Goal: Task Accomplishment & Management: Manage account settings

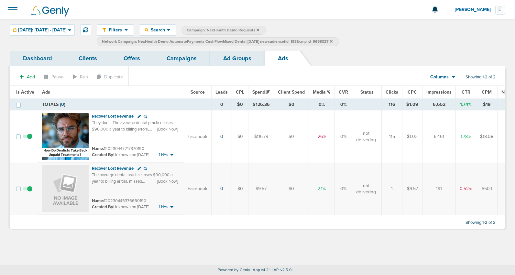
click at [176, 59] on link "Campaigns" at bounding box center [181, 58] width 57 height 15
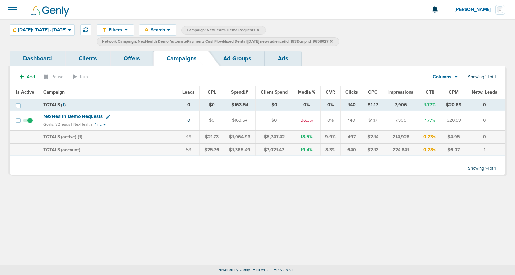
click at [333, 41] on icon at bounding box center [331, 41] width 3 height 3
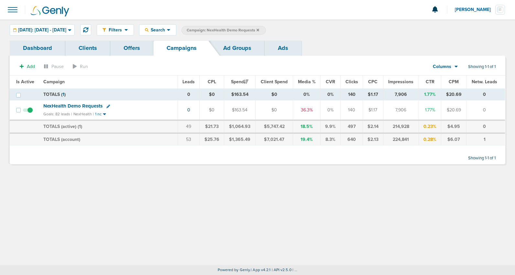
click at [259, 30] on icon at bounding box center [258, 29] width 3 height 3
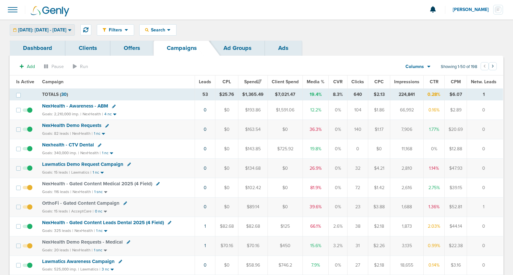
click at [36, 29] on span "Yesterday: 08.11.2025 - 08.11.2025" at bounding box center [42, 30] width 48 height 5
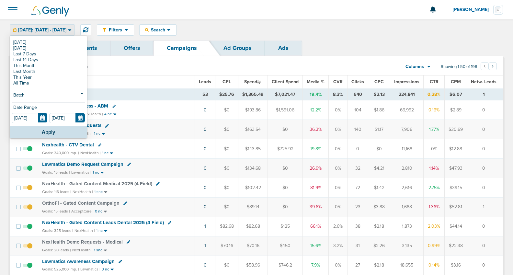
drag, startPoint x: 35, startPoint y: 43, endPoint x: 28, endPoint y: 42, distance: 6.8
click at [34, 43] on link "[DATE]" at bounding box center [48, 42] width 73 height 6
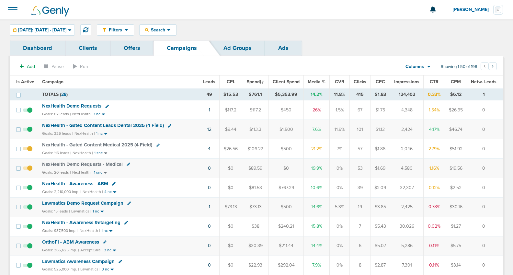
click at [127, 203] on icon at bounding box center [129, 203] width 4 height 4
select select
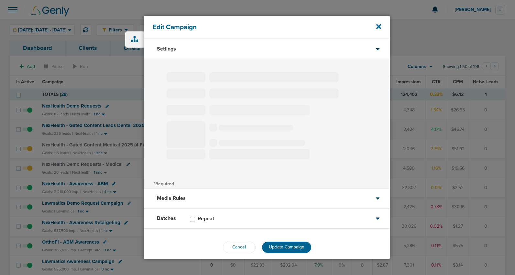
type input "Lawmatics Demo Request Campaign"
select select "Leads"
radio input "true"
select select "readWrite"
select select "1"
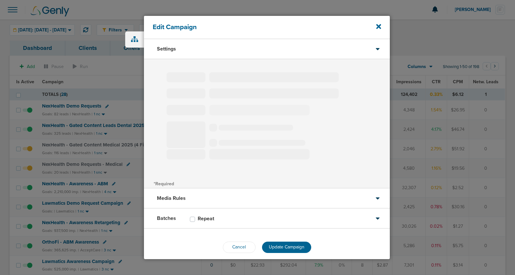
select select "2"
select select "3"
select select "4"
select select "6"
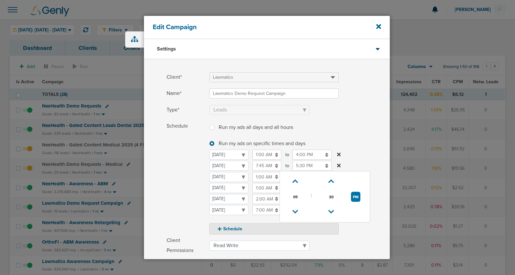
click at [299, 164] on input "5:30 PM" at bounding box center [312, 166] width 39 height 10
click at [297, 210] on icon at bounding box center [296, 212] width 6 height 4
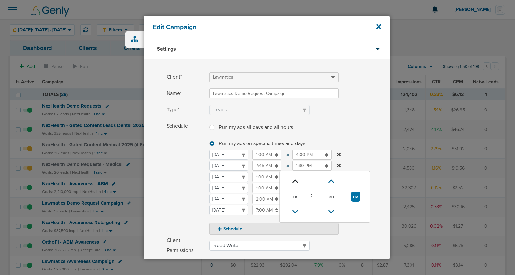
click at [295, 177] on link at bounding box center [295, 181] width 11 height 10
type input "2:30 PM"
click at [168, 185] on span "Schedule" at bounding box center [186, 177] width 39 height 113
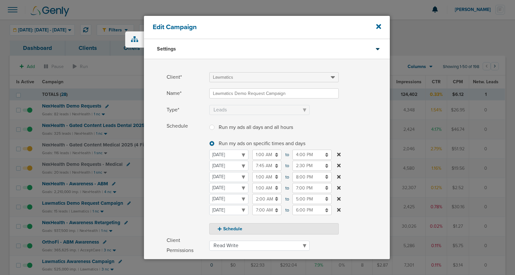
click at [268, 174] on input "1:00 AM" at bounding box center [267, 177] width 29 height 10
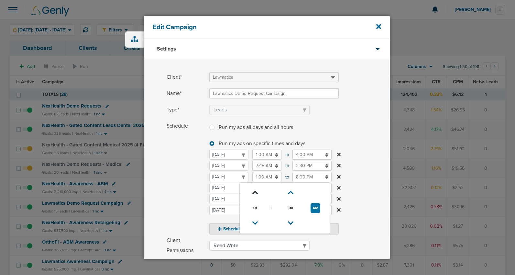
click at [253, 191] on icon at bounding box center [256, 193] width 6 height 4
click at [256, 222] on icon at bounding box center [256, 223] width 6 height 4
type input "3:00 AM"
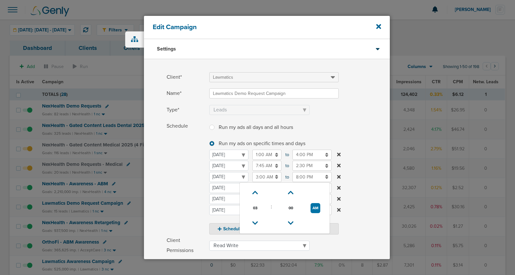
click at [167, 198] on span "Schedule" at bounding box center [186, 177] width 39 height 113
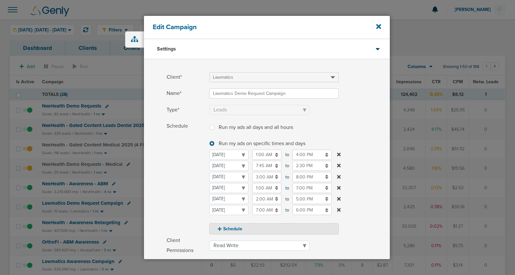
click at [258, 186] on input "1:00 AM" at bounding box center [267, 188] width 29 height 10
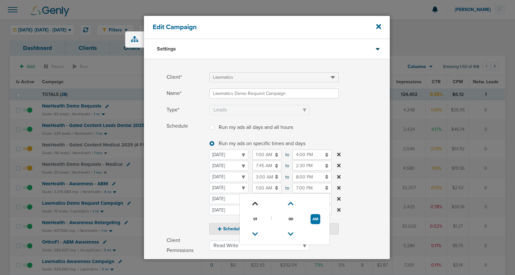
click at [256, 204] on icon at bounding box center [256, 204] width 6 height 4
type input "3:00 AM"
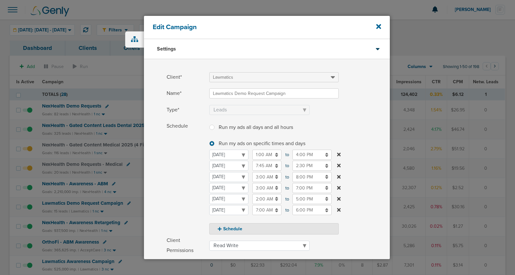
click at [190, 204] on span "Schedule" at bounding box center [186, 177] width 39 height 113
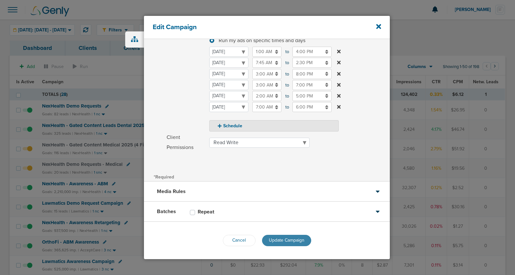
click at [284, 241] on span "Update Campaign" at bounding box center [287, 240] width 36 height 6
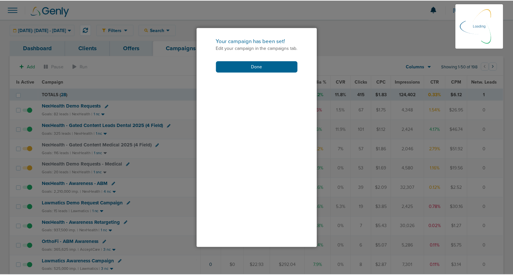
scroll to position [83, 0]
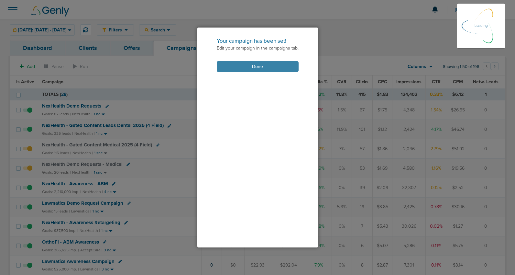
click at [252, 68] on button "Done" at bounding box center [258, 66] width 82 height 11
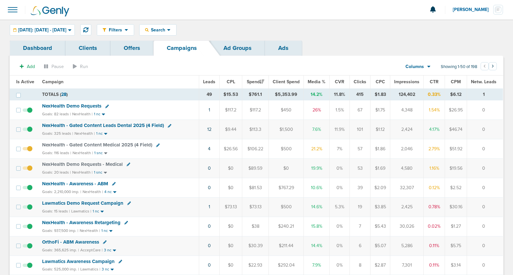
click at [84, 106] on span "NexHealth Demo Requests" at bounding box center [71, 106] width 59 height 6
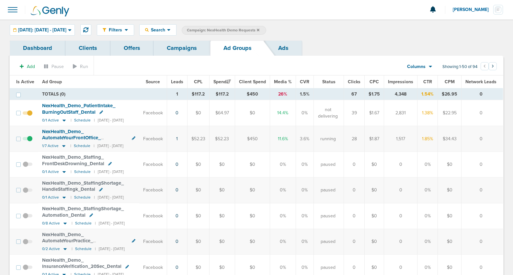
click at [55, 137] on span "NexHealth_ Demo_ AutomateYourFrontOffice_ EliminateTediousTasks_ Dental" at bounding box center [75, 138] width 67 height 18
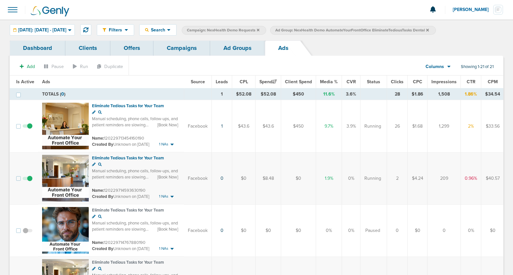
scroll to position [2, 0]
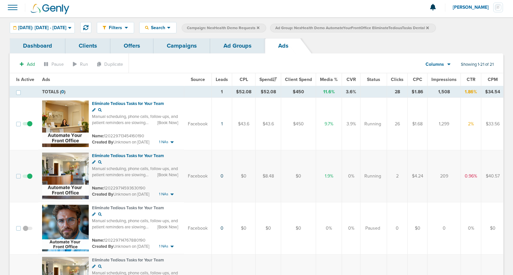
click at [29, 179] on span at bounding box center [28, 179] width 10 height 0
click at [28, 177] on input "checkbox" at bounding box center [28, 177] width 0 height 0
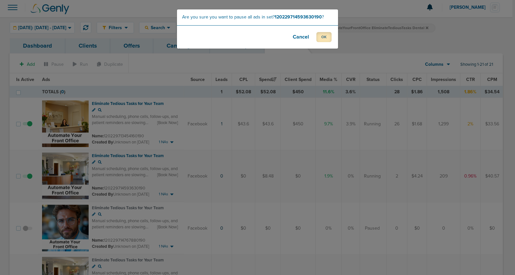
click at [324, 38] on button "OK" at bounding box center [324, 37] width 15 height 10
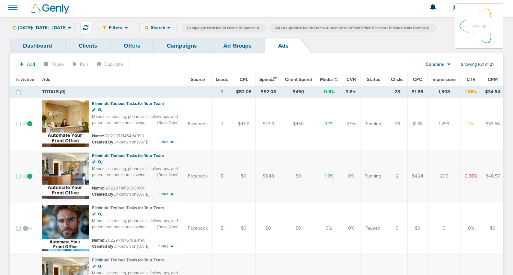
scroll to position [2, 0]
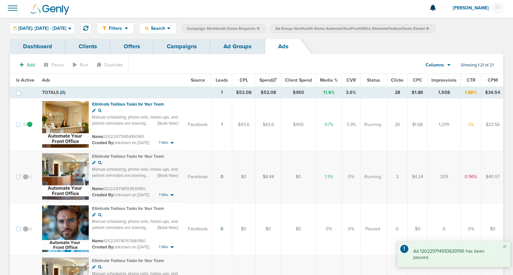
click at [234, 51] on link "Ad Groups" at bounding box center [237, 46] width 55 height 15
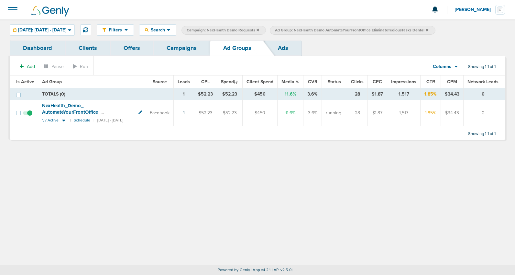
click at [429, 28] on icon at bounding box center [427, 30] width 3 height 4
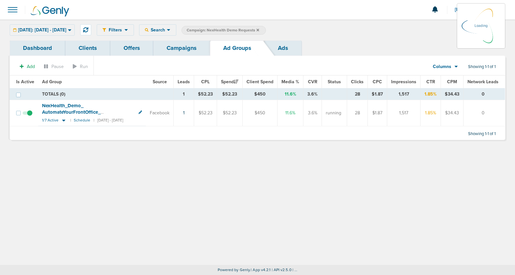
click at [186, 52] on link "Campaigns" at bounding box center [181, 47] width 57 height 15
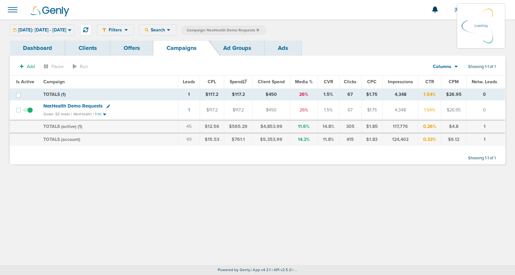
click at [259, 29] on icon at bounding box center [258, 30] width 3 height 4
click at [259, 29] on icon at bounding box center [258, 29] width 3 height 3
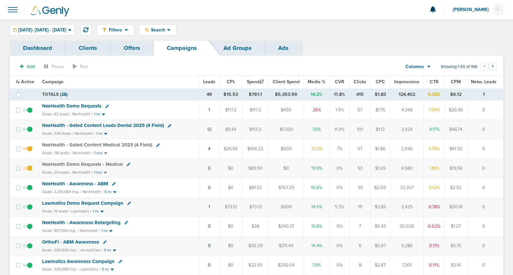
click at [16, 6] on span at bounding box center [13, 10] width 14 height 14
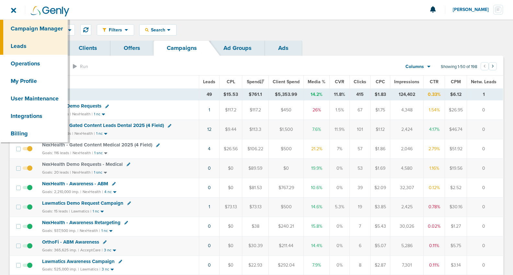
click at [20, 46] on link "Leads" at bounding box center [34, 45] width 68 height 17
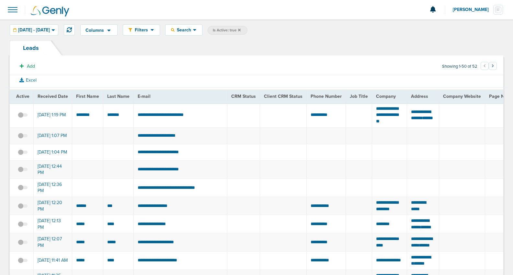
click at [241, 29] on icon at bounding box center [239, 29] width 3 height 3
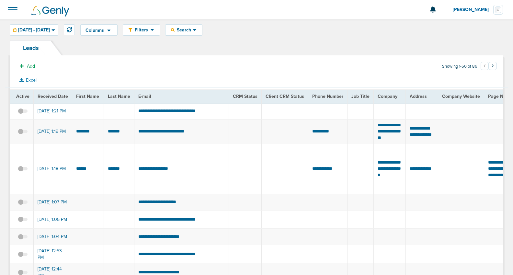
click at [21, 172] on span at bounding box center [23, 172] width 10 height 0
click at [23, 170] on input "checkbox" at bounding box center [23, 170] width 0 height 0
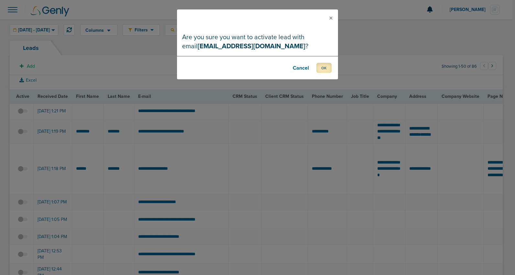
click at [323, 73] on button "OK" at bounding box center [324, 68] width 15 height 10
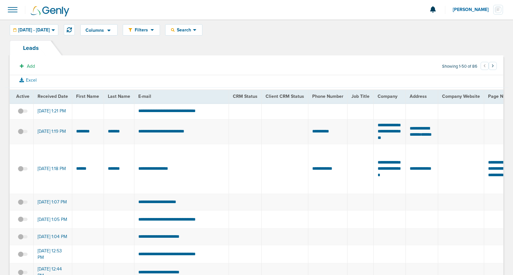
scroll to position [2, 0]
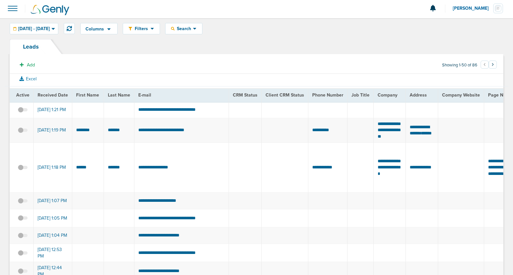
click at [24, 171] on span at bounding box center [23, 171] width 10 height 0
click at [23, 169] on input "checkbox" at bounding box center [23, 169] width 0 height 0
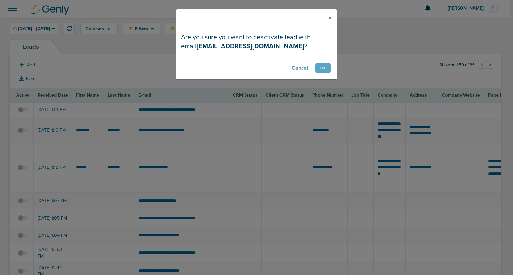
scroll to position [4, 0]
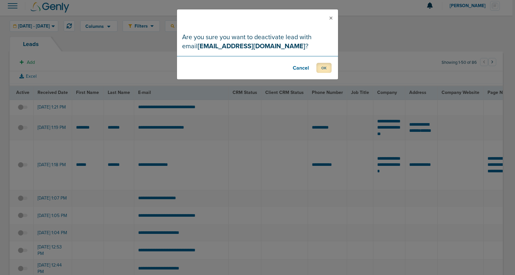
click at [322, 68] on button "OK" at bounding box center [324, 68] width 15 height 10
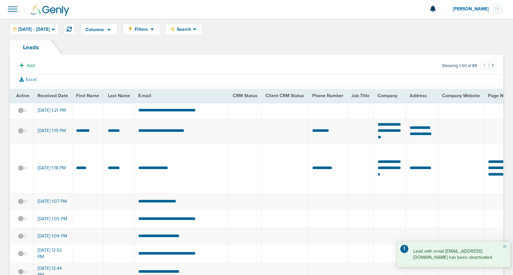
scroll to position [0, 0]
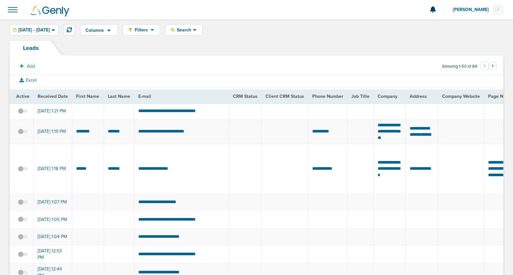
click at [14, 10] on span at bounding box center [13, 10] width 14 height 14
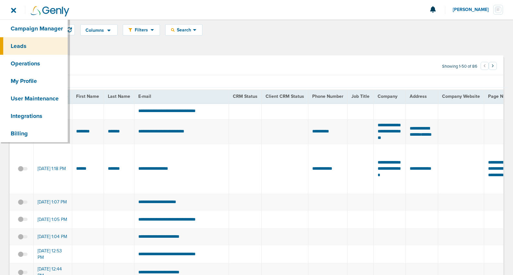
drag, startPoint x: 257, startPoint y: 160, endPoint x: 265, endPoint y: 160, distance: 7.8
click at [257, 160] on td at bounding box center [245, 169] width 33 height 50
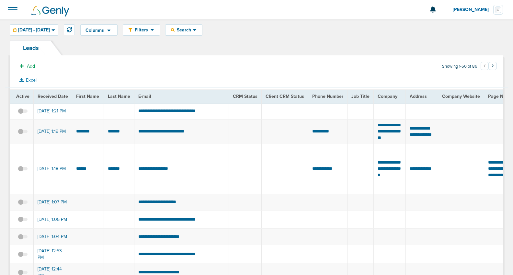
click at [9, 9] on span at bounding box center [13, 10] width 14 height 14
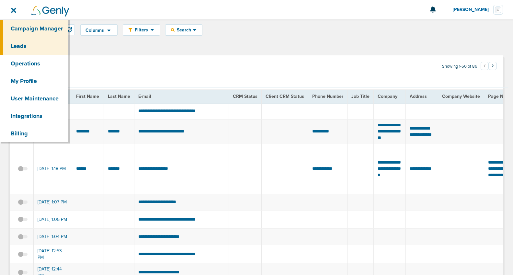
click at [22, 28] on link "Campaign Manager" at bounding box center [34, 28] width 68 height 17
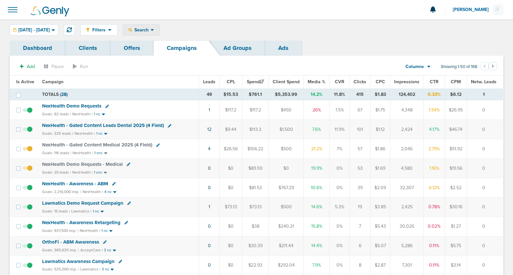
click at [151, 29] on span "Search" at bounding box center [141, 30] width 18 height 6
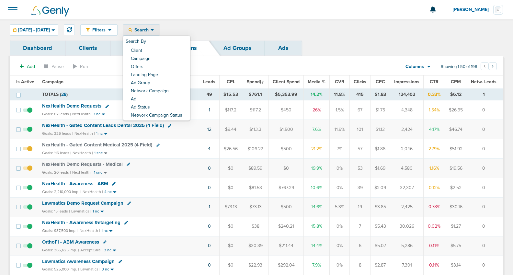
click at [163, 50] on link "Client" at bounding box center [156, 51] width 67 height 8
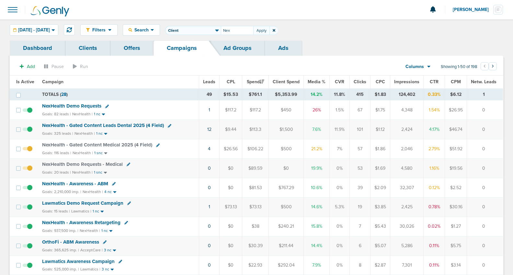
type input "Nex"
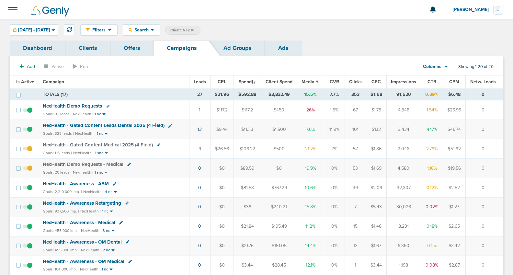
click at [141, 48] on link "Offers" at bounding box center [131, 47] width 43 height 15
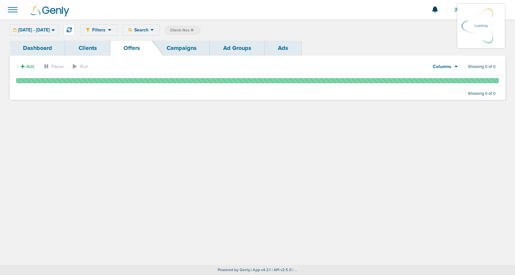
click at [183, 46] on link "Campaigns" at bounding box center [181, 47] width 57 height 15
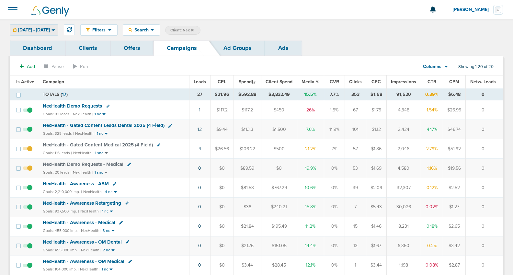
drag, startPoint x: 49, startPoint y: 30, endPoint x: 40, endPoint y: 38, distance: 12.1
click at [49, 30] on span "[DATE] - [DATE]" at bounding box center [34, 30] width 32 height 5
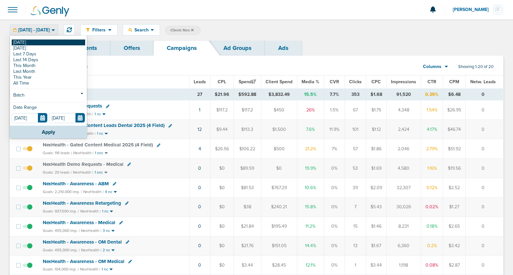
click at [34, 44] on link "[DATE]" at bounding box center [48, 42] width 73 height 6
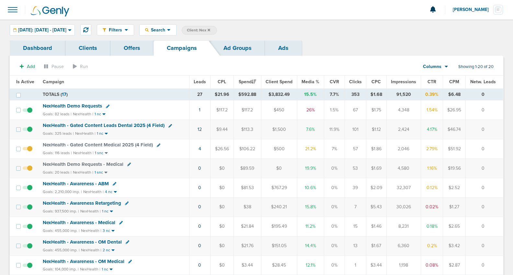
click at [217, 30] on label "Client: Nex" at bounding box center [199, 30] width 35 height 9
click at [210, 30] on icon at bounding box center [209, 29] width 3 height 3
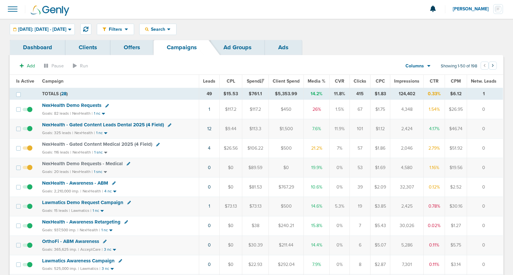
scroll to position [1, 0]
click at [149, 28] on icon at bounding box center [147, 29] width 4 height 4
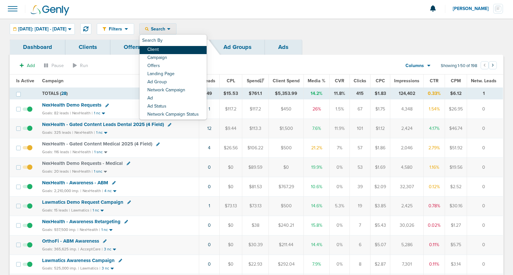
click at [169, 47] on link "Client" at bounding box center [173, 50] width 67 height 8
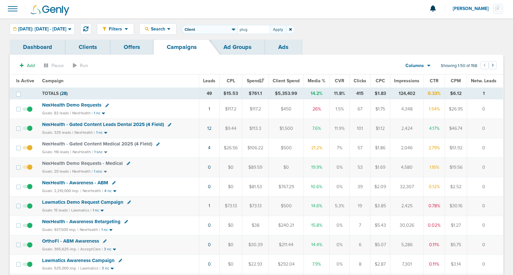
type input "plug"
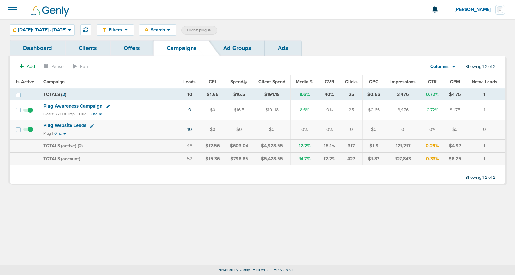
click at [73, 106] on span "Plug Awareness Campaign" at bounding box center [72, 106] width 59 height 6
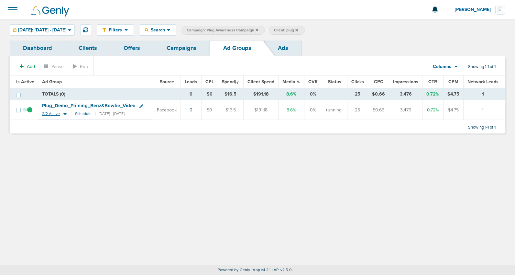
click at [62, 113] on icon at bounding box center [65, 114] width 6 height 6
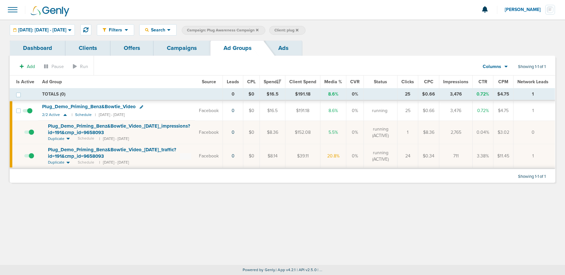
click at [177, 50] on link "Campaigns" at bounding box center [181, 47] width 57 height 15
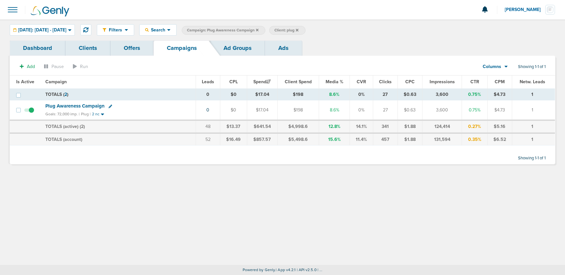
click at [258, 30] on icon at bounding box center [257, 30] width 3 height 4
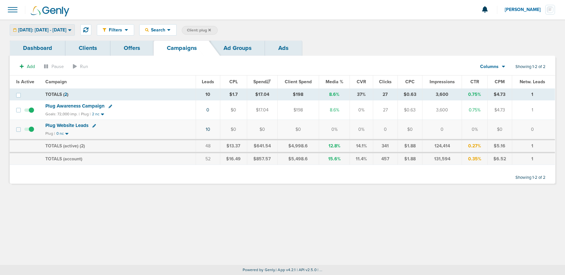
click at [66, 30] on span "[DATE]: [DATE] - [DATE]" at bounding box center [42, 30] width 48 height 5
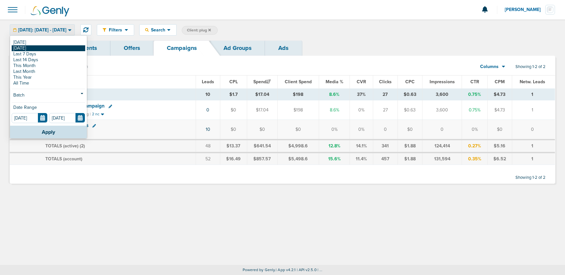
click at [48, 47] on link "[DATE]" at bounding box center [48, 48] width 73 height 6
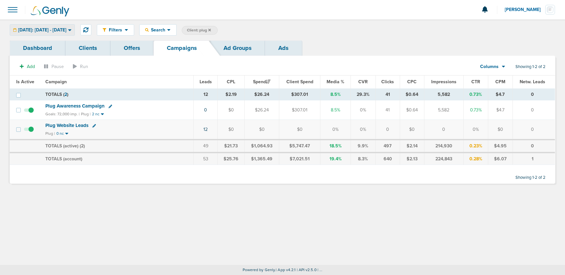
click at [49, 32] on span "Yesterday: 08.11.2025 - 08.11.2025" at bounding box center [42, 30] width 48 height 5
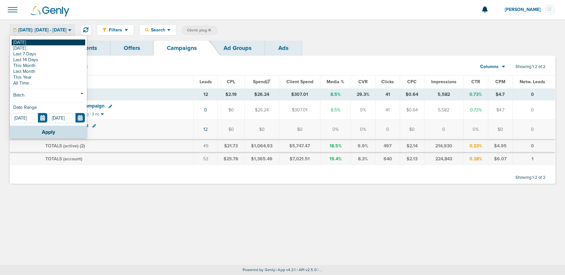
click at [43, 42] on link "[DATE]" at bounding box center [48, 42] width 73 height 6
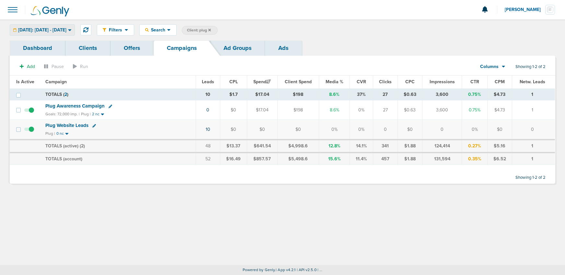
click at [66, 28] on span "[DATE]: [DATE] - [DATE]" at bounding box center [42, 30] width 48 height 5
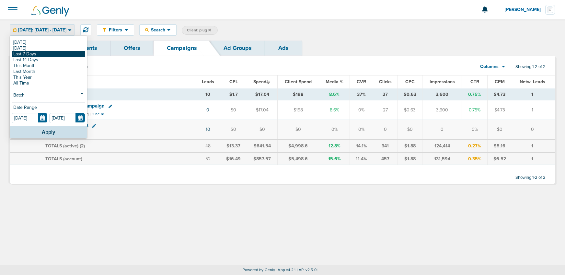
click at [42, 54] on link "Last 7 Days" at bounding box center [48, 54] width 73 height 6
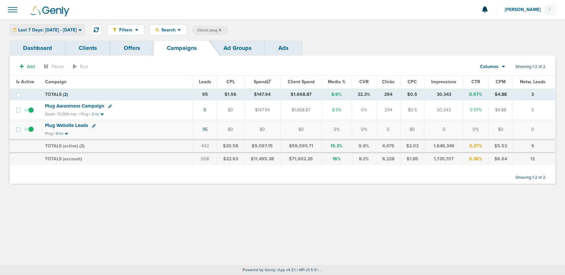
click at [47, 28] on span "Last 7 Days: 08.05.2025 - 08.12.2025" at bounding box center [47, 30] width 59 height 5
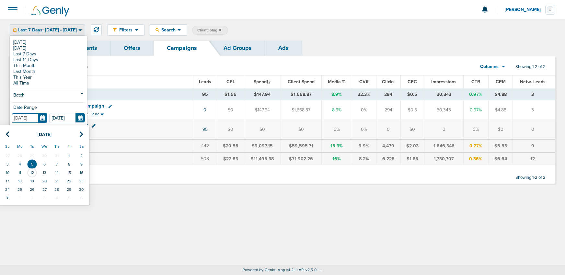
click at [43, 119] on input "08.05.2025" at bounding box center [30, 118] width 36 height 10
click at [29, 163] on td "5" at bounding box center [32, 164] width 12 height 8
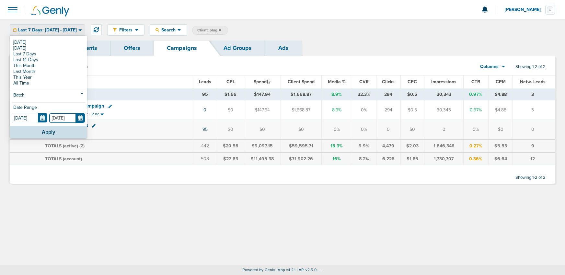
click at [78, 120] on input "[DATE]" at bounding box center [67, 118] width 36 height 10
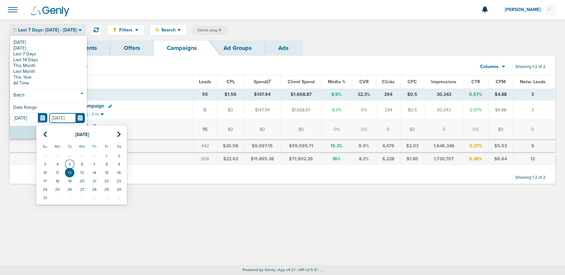
click at [67, 164] on td "5" at bounding box center [69, 164] width 12 height 8
type input "08.05.2025"
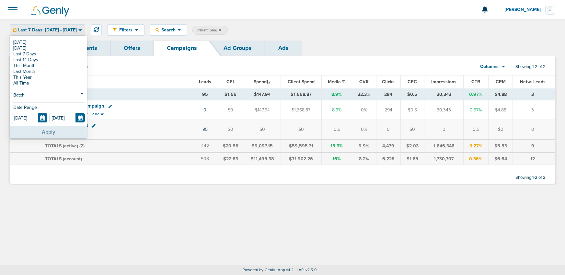
click at [56, 135] on button "Apply" at bounding box center [48, 132] width 77 height 13
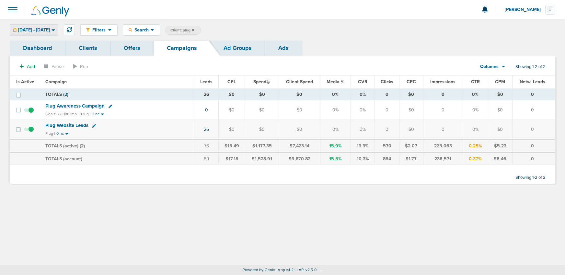
click at [50, 28] on span "08.05.2025 - 08.05.2025" at bounding box center [34, 30] width 32 height 5
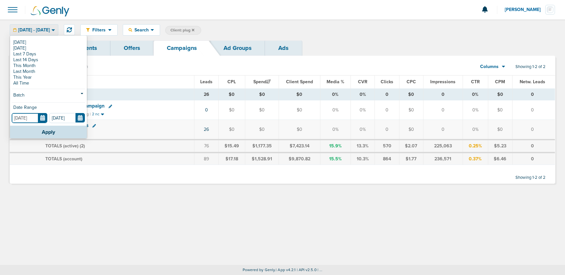
click at [44, 118] on input "08.05.2025" at bounding box center [30, 118] width 36 height 10
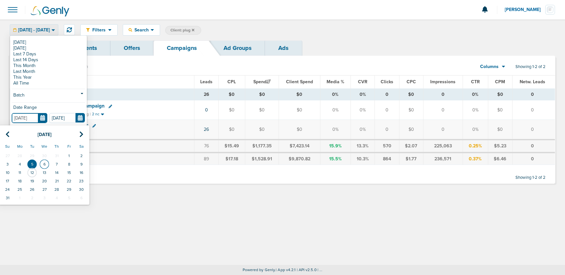
click at [44, 164] on td "6" at bounding box center [44, 164] width 12 height 8
type input "08.06.2025"
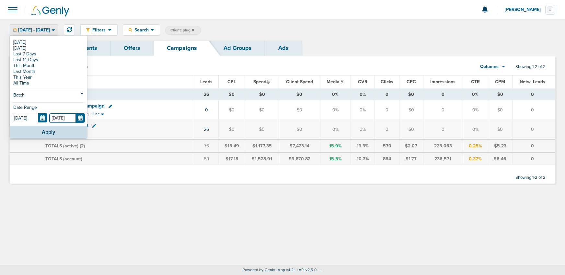
click at [78, 118] on input "08.05.2025" at bounding box center [67, 118] width 36 height 10
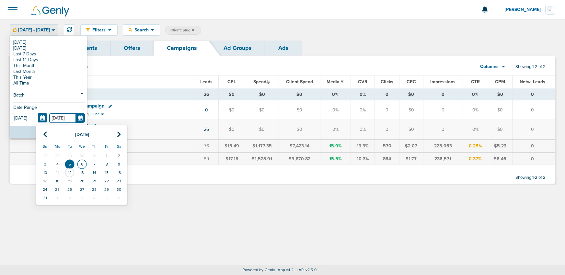
click at [80, 162] on td "6" at bounding box center [82, 164] width 12 height 8
type input "08.06.2025"
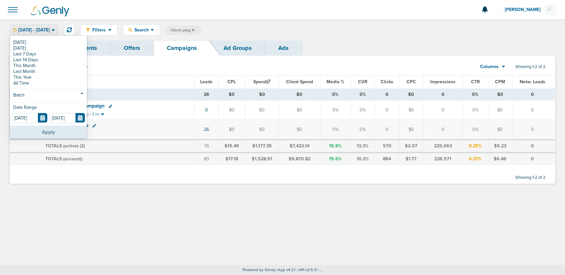
click at [49, 133] on button "Apply" at bounding box center [48, 132] width 77 height 13
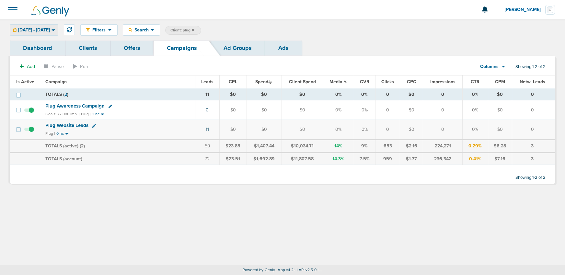
drag, startPoint x: 34, startPoint y: 29, endPoint x: 36, endPoint y: 34, distance: 5.0
click at [34, 29] on span "08.06.2025 - 08.06.2025" at bounding box center [34, 30] width 32 height 5
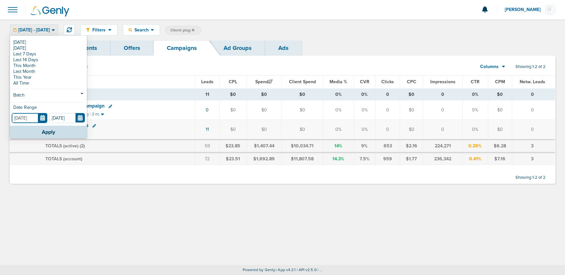
drag, startPoint x: 40, startPoint y: 120, endPoint x: 43, endPoint y: 124, distance: 4.4
click at [40, 120] on input "08.06.2025" at bounding box center [30, 118] width 36 height 10
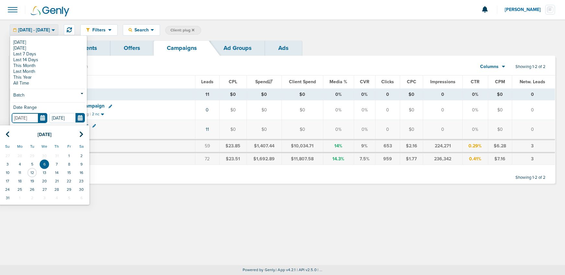
drag, startPoint x: 56, startPoint y: 163, endPoint x: 74, endPoint y: 132, distance: 36.4
click at [56, 163] on td "7" at bounding box center [57, 164] width 12 height 8
type input "08.07.2025"
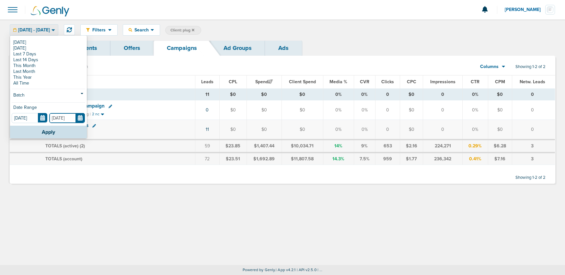
click at [79, 119] on input "08.06.2025" at bounding box center [67, 118] width 36 height 10
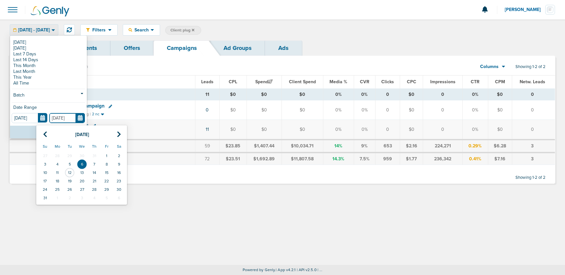
drag, startPoint x: 95, startPoint y: 163, endPoint x: 89, endPoint y: 159, distance: 6.1
click at [95, 163] on td "7" at bounding box center [94, 164] width 12 height 8
type input "08.07.2025"
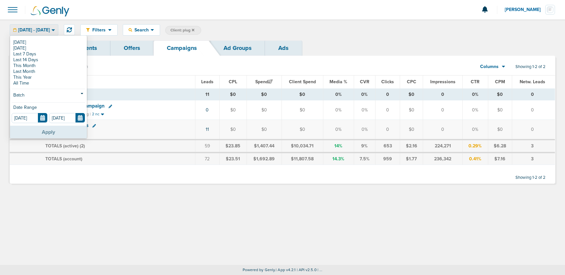
click at [59, 132] on button "Apply" at bounding box center [48, 132] width 77 height 13
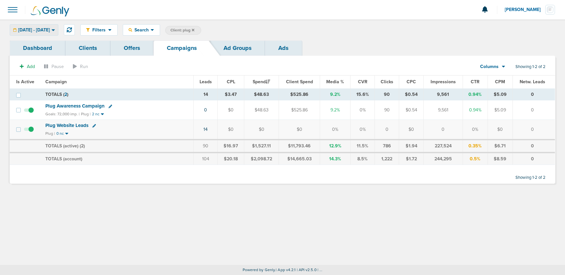
click at [50, 28] on span "08.07.2025 - 08.07.2025" at bounding box center [34, 30] width 32 height 5
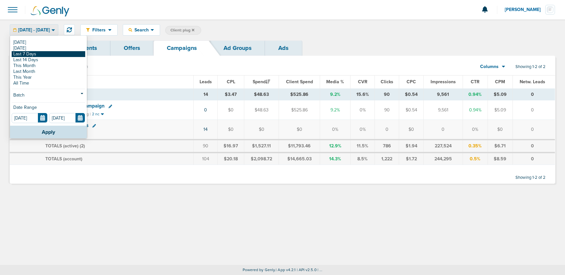
click at [41, 53] on link "Last 7 Days" at bounding box center [48, 54] width 73 height 6
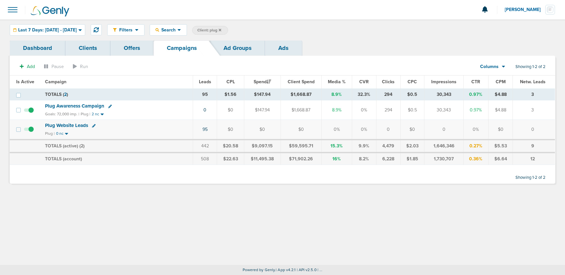
click at [77, 107] on span "Plug Awareness Campaign" at bounding box center [74, 106] width 59 height 6
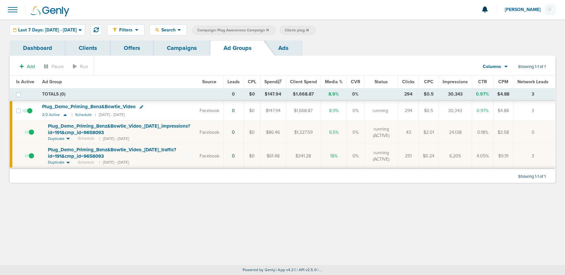
drag, startPoint x: 406, startPoint y: 154, endPoint x: 415, endPoint y: 156, distance: 9.5
click at [415, 156] on td "251" at bounding box center [408, 156] width 21 height 24
click at [174, 49] on link "Campaigns" at bounding box center [181, 47] width 57 height 15
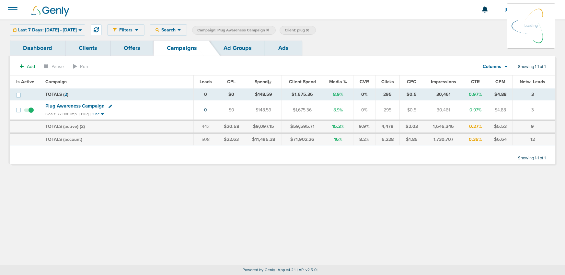
click at [275, 30] on label "Campaign: Plug Awareness Campaign" at bounding box center [234, 30] width 84 height 9
click at [269, 29] on icon at bounding box center [267, 30] width 3 height 4
click at [315, 30] on label "Client: plug" at bounding box center [297, 30] width 36 height 9
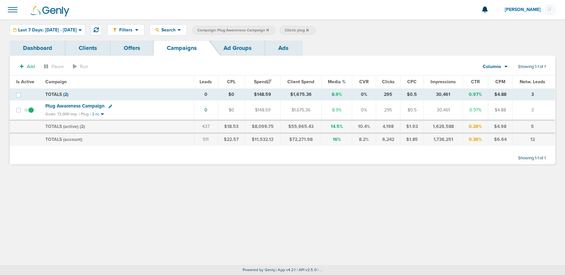
click at [269, 30] on icon at bounding box center [267, 29] width 3 height 3
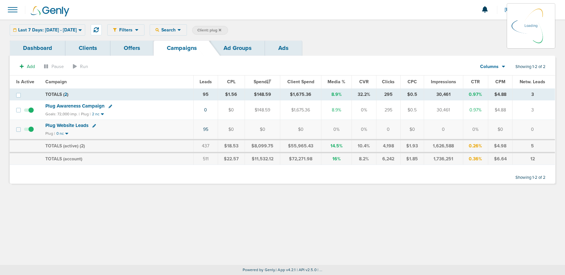
click at [221, 30] on icon at bounding box center [220, 29] width 3 height 3
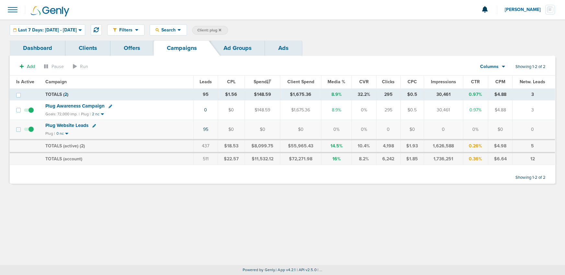
click at [221, 28] on icon at bounding box center [220, 30] width 3 height 4
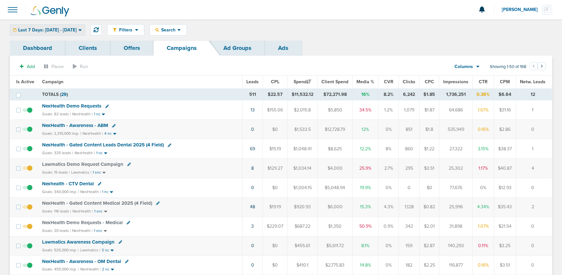
drag, startPoint x: 24, startPoint y: 28, endPoint x: 23, endPoint y: 38, distance: 9.8
click at [24, 28] on span "Last 7 Days: 08.05.2025 - 08.12.2025" at bounding box center [47, 30] width 59 height 5
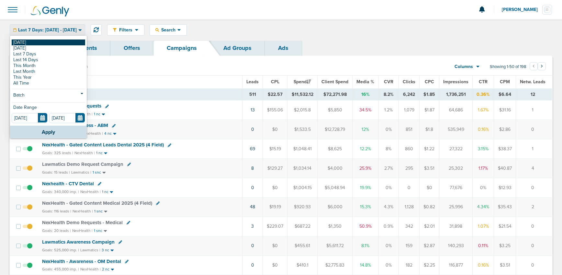
click at [23, 43] on link "[DATE]" at bounding box center [48, 42] width 73 height 6
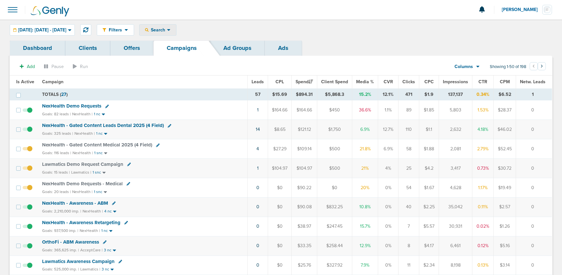
drag, startPoint x: 181, startPoint y: 31, endPoint x: 182, endPoint y: 34, distance: 3.5
click at [167, 32] on span "Search" at bounding box center [158, 30] width 18 height 6
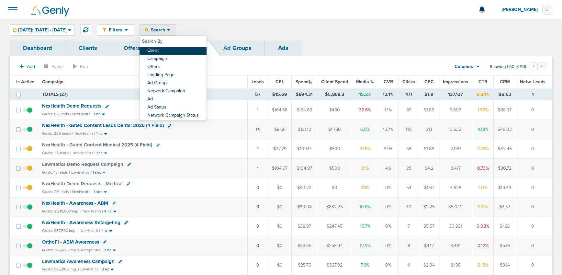
click at [182, 52] on link "Client" at bounding box center [173, 51] width 67 height 8
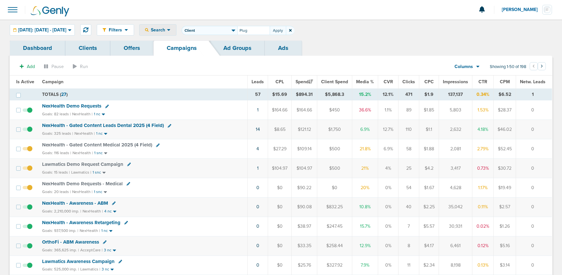
type input "Plug"
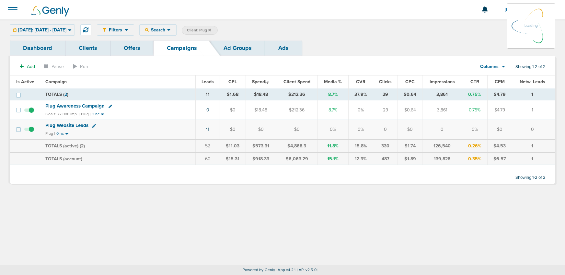
click at [88, 106] on span "Plug Awareness Campaign" at bounding box center [74, 106] width 59 height 6
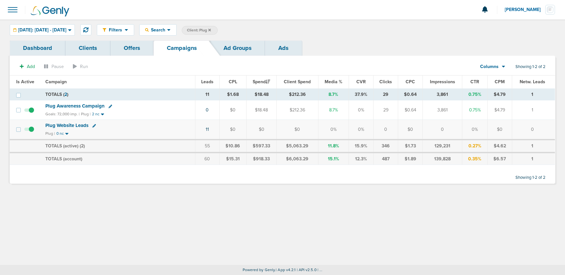
click at [88, 106] on span "Plug Awareness Campaign" at bounding box center [74, 106] width 59 height 6
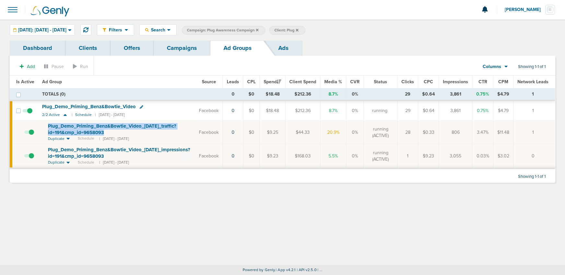
drag, startPoint x: 44, startPoint y: 122, endPoint x: 107, endPoint y: 134, distance: 63.7
click at [107, 134] on td "Plug_ Demo_ Priming_ Benz&Bowtie_ Video_ 08.07.25_ traffic?id=191&cmp_ id=96580…" at bounding box center [116, 132] width 157 height 24
copy span "Plug_ Demo_ Priming_ Benz&Bowtie_ Video_ 08.07.25_ traffic?id=191&cmp_ id=96580…"
click at [184, 47] on link "Campaigns" at bounding box center [181, 47] width 57 height 15
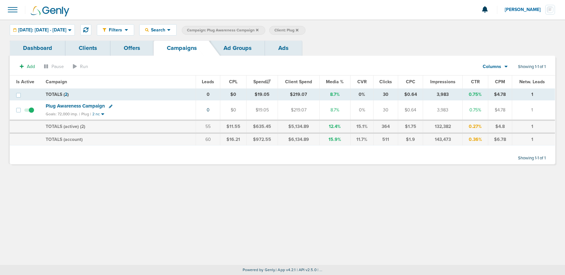
click at [258, 29] on icon at bounding box center [257, 29] width 3 height 3
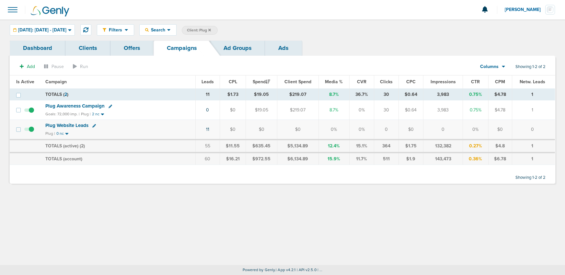
click at [218, 29] on label "Client: Plug" at bounding box center [200, 30] width 36 height 9
click at [211, 30] on icon at bounding box center [209, 29] width 3 height 3
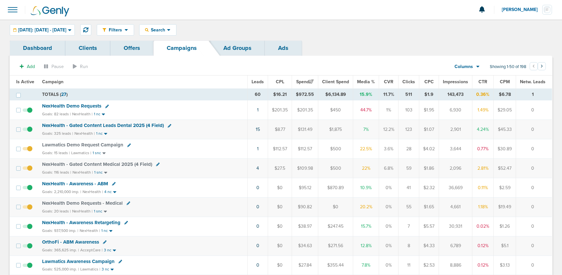
click at [63, 106] on span "NexHealth Demo Requests" at bounding box center [71, 106] width 59 height 6
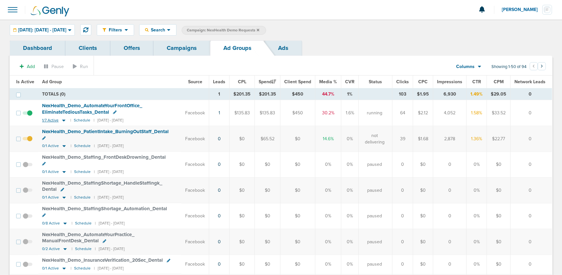
click at [62, 121] on icon at bounding box center [64, 121] width 6 height 6
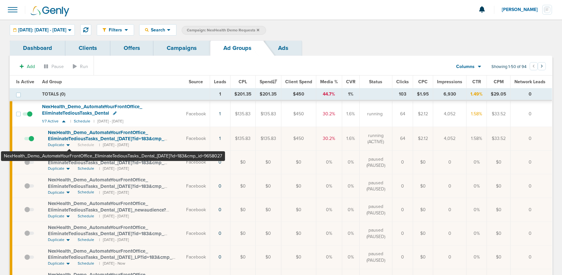
click at [70, 137] on span "NexHealth_ Demo_ AutomateYourFrontOffice_ EliminateTediousTasks_ Dental_ 07.10.…" at bounding box center [106, 138] width 116 height 18
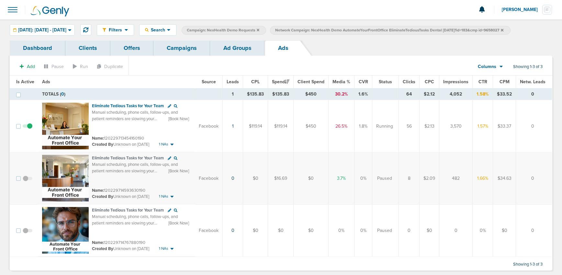
click at [26, 182] on span at bounding box center [28, 182] width 10 height 0
click at [28, 180] on input "checkbox" at bounding box center [28, 180] width 0 height 0
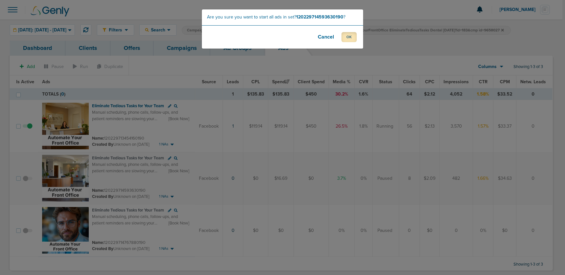
click at [345, 38] on button "OK" at bounding box center [348, 37] width 15 height 10
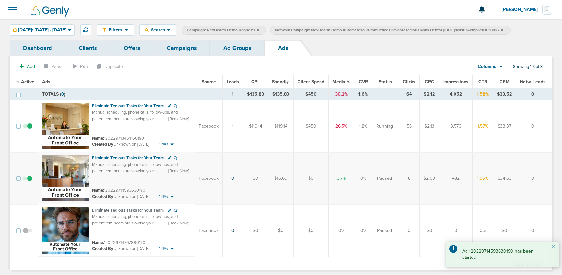
click at [228, 51] on link "Ad Groups" at bounding box center [237, 47] width 55 height 15
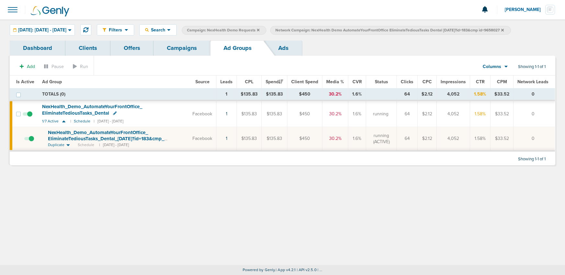
click at [183, 52] on link "Campaigns" at bounding box center [181, 47] width 57 height 15
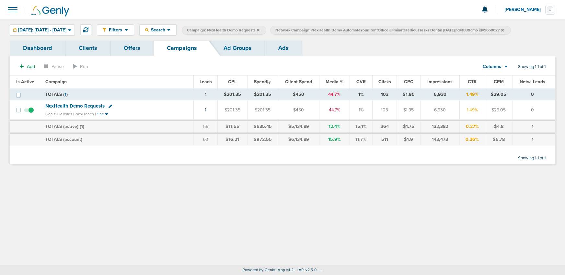
click at [503, 29] on icon at bounding box center [502, 29] width 3 height 3
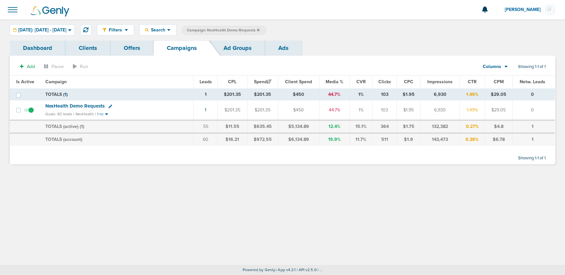
click at [259, 30] on icon at bounding box center [258, 29] width 3 height 3
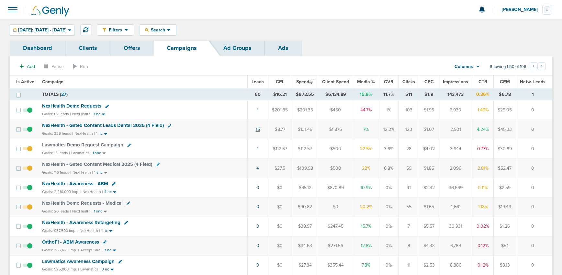
click at [260, 130] on link "15" at bounding box center [258, 130] width 4 height 6
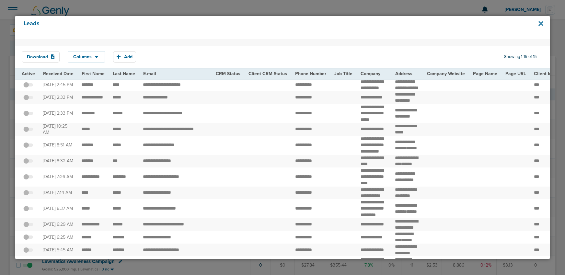
click at [515, 24] on icon at bounding box center [540, 23] width 5 height 7
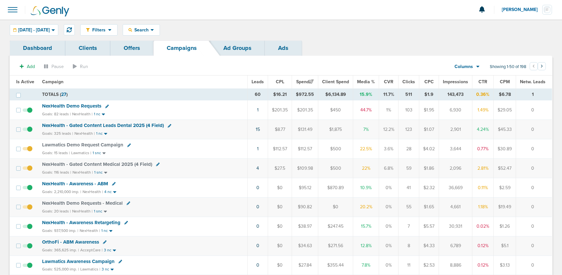
click at [77, 109] on div "NexHealth Demo Requests" at bounding box center [142, 106] width 201 height 6
click at [77, 107] on span "NexHealth Demo Requests" at bounding box center [71, 106] width 59 height 6
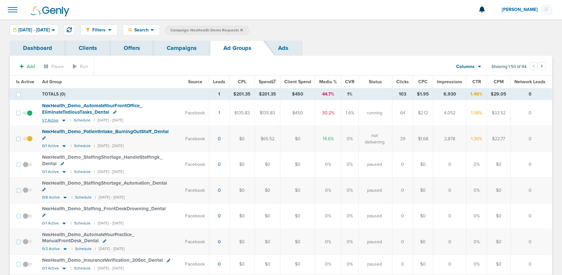
click at [61, 122] on icon at bounding box center [64, 121] width 6 height 6
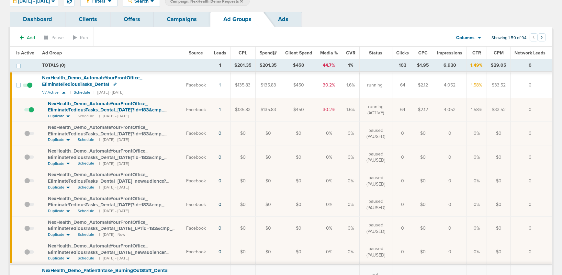
scroll to position [24, 0]
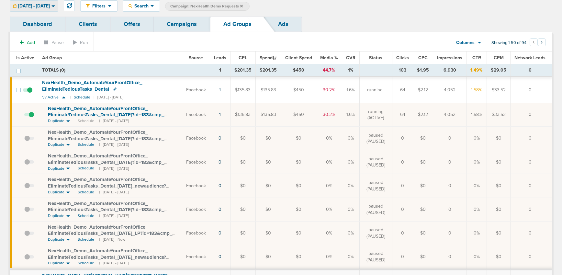
click at [39, 8] on span "[DATE] - [DATE]" at bounding box center [34, 6] width 32 height 5
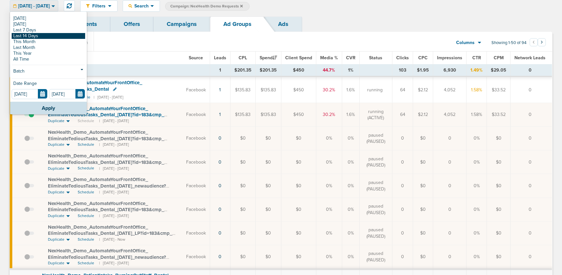
click at [35, 35] on link "Last 14 Days" at bounding box center [48, 36] width 73 height 6
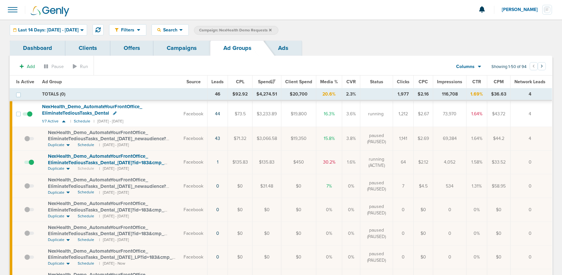
click at [31, 165] on span at bounding box center [29, 165] width 10 height 0
click at [24, 163] on input "checkbox" at bounding box center [24, 163] width 0 height 0
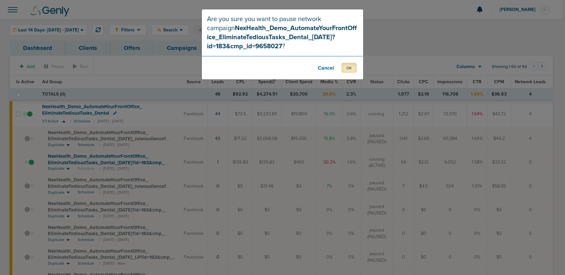
click at [347, 70] on button "OK" at bounding box center [348, 68] width 15 height 10
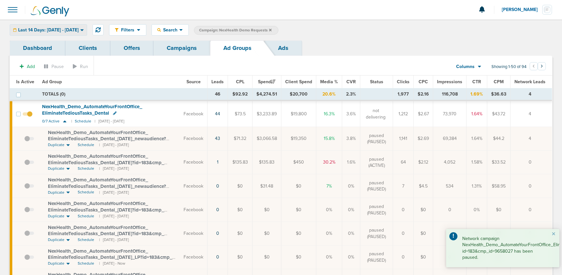
click at [43, 28] on span "Last 14 Days: [DATE] - [DATE]" at bounding box center [48, 30] width 61 height 5
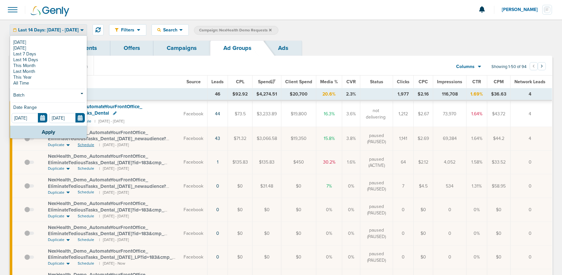
click at [84, 145] on span "Schedule" at bounding box center [86, 145] width 17 height 6
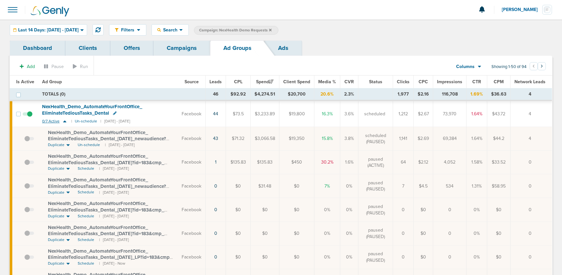
click at [64, 121] on icon at bounding box center [64, 121] width 3 height 2
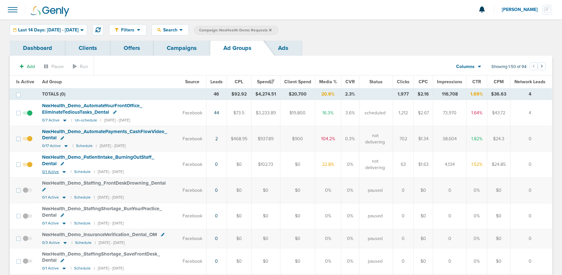
click at [62, 172] on icon at bounding box center [63, 172] width 3 height 2
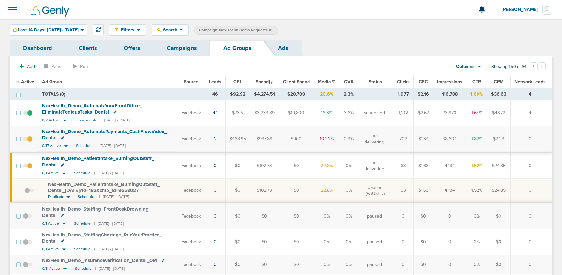
click at [62, 172] on icon at bounding box center [64, 173] width 6 height 6
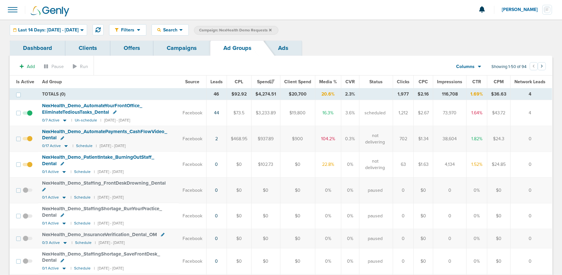
click at [202, 49] on link "Campaigns" at bounding box center [181, 47] width 57 height 15
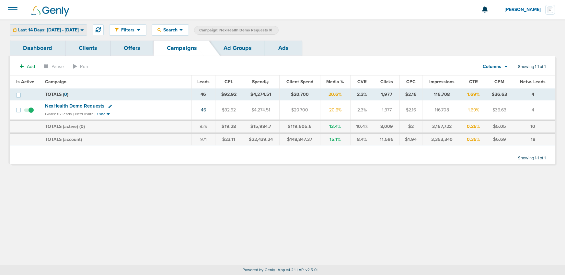
click at [79, 28] on span "Last 14 Days: [DATE] - [DATE]" at bounding box center [48, 30] width 61 height 5
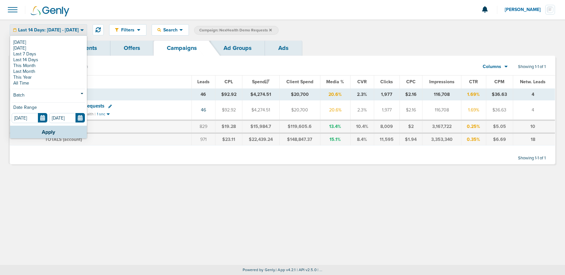
click at [79, 28] on span "Last 14 Days: [DATE] - [DATE]" at bounding box center [48, 30] width 61 height 5
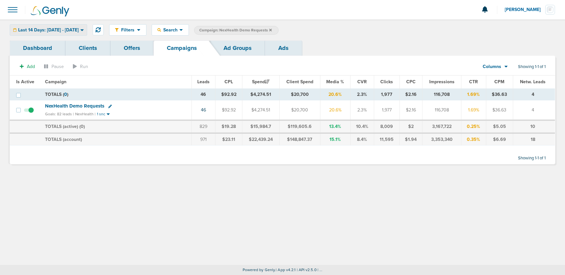
click at [79, 28] on span "Last 14 Days: [DATE] - [DATE]" at bounding box center [48, 30] width 61 height 5
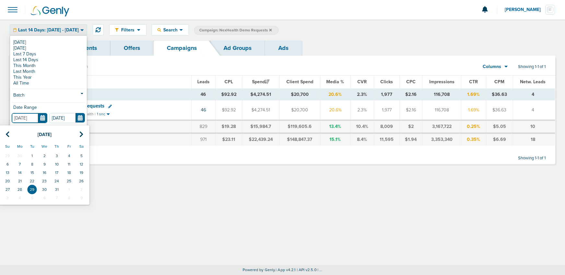
click at [43, 118] on input "[DATE]" at bounding box center [30, 118] width 36 height 10
click at [41, 189] on td "30" at bounding box center [44, 189] width 12 height 8
type input "[DATE]"
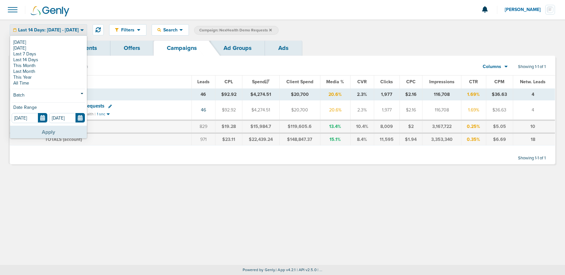
click at [51, 135] on button "Apply" at bounding box center [48, 132] width 77 height 13
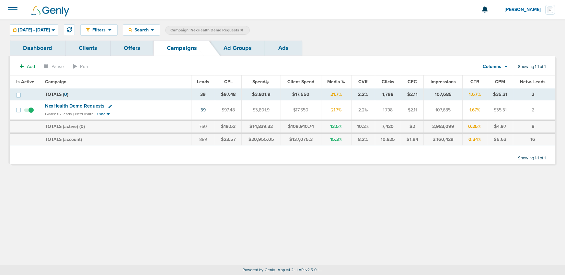
click at [243, 29] on icon at bounding box center [241, 29] width 3 height 3
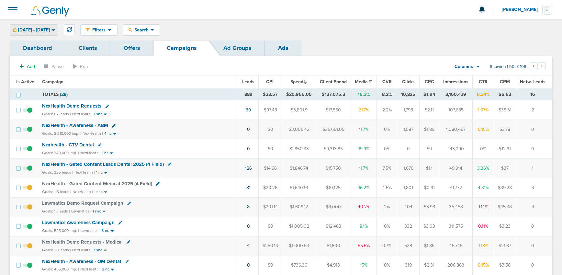
click at [58, 29] on div "[DATE] - [DATE]" at bounding box center [34, 30] width 48 height 11
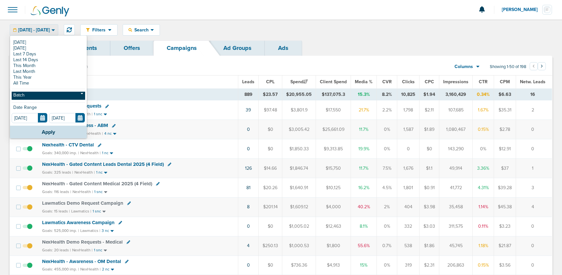
click at [28, 96] on link "Batch" at bounding box center [48, 96] width 73 height 8
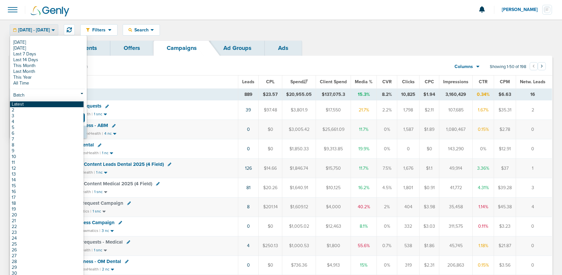
click at [27, 104] on link "Latest" at bounding box center [46, 104] width 73 height 6
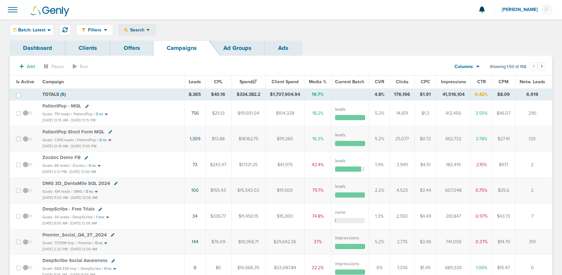
click at [134, 29] on span "Search" at bounding box center [137, 30] width 18 height 6
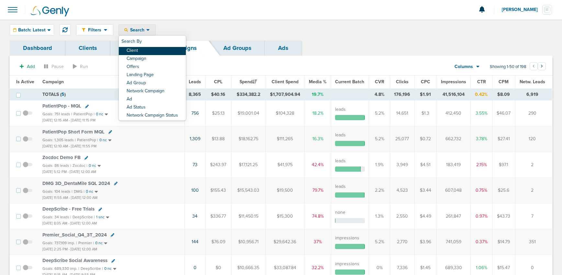
click at [142, 51] on link "Client" at bounding box center [152, 51] width 67 height 8
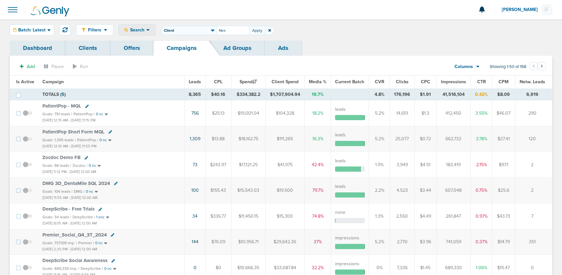
type input "Nex"
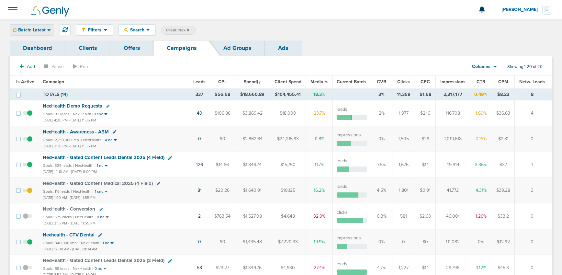
click at [28, 30] on span "Batch: Latest" at bounding box center [32, 30] width 28 height 5
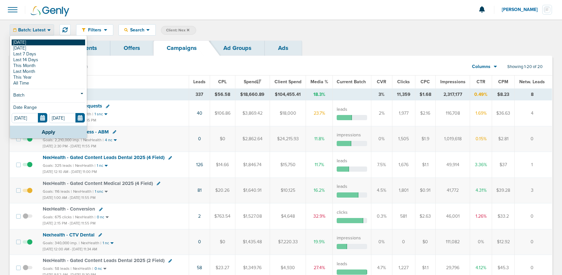
click at [28, 43] on link "[DATE]" at bounding box center [48, 42] width 73 height 6
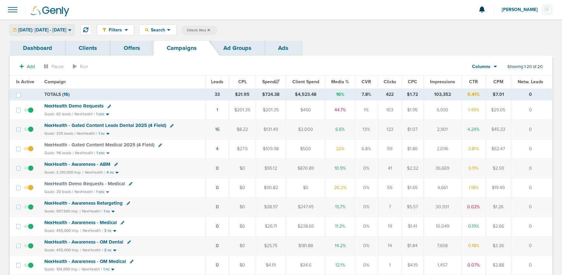
click at [58, 30] on span "[DATE]: [DATE] - [DATE]" at bounding box center [42, 30] width 48 height 5
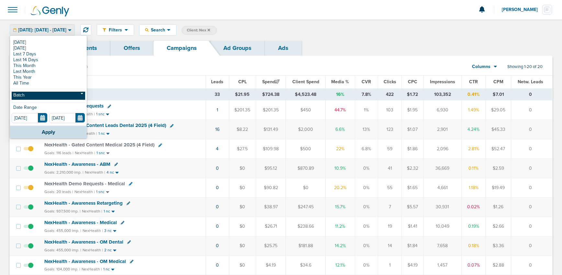
click at [36, 96] on link "Batch" at bounding box center [48, 96] width 73 height 8
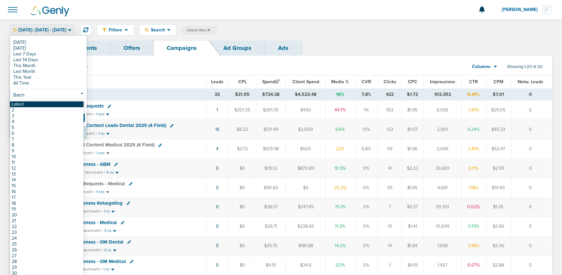
click at [40, 105] on link "Latest" at bounding box center [46, 104] width 73 height 6
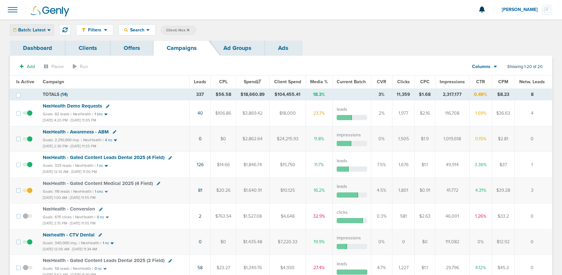
click at [24, 31] on span "Batch: Latest" at bounding box center [32, 30] width 28 height 5
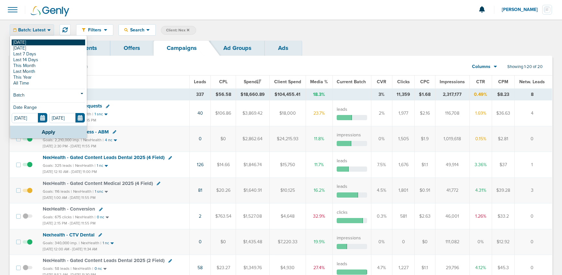
click at [25, 40] on link "[DATE]" at bounding box center [48, 42] width 73 height 6
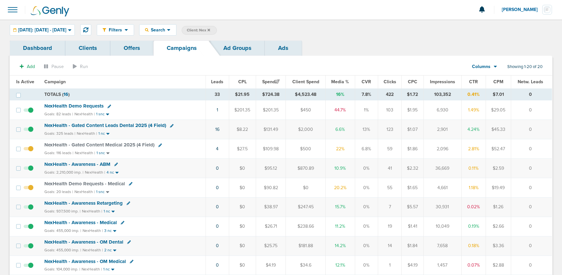
click at [210, 30] on icon at bounding box center [209, 29] width 3 height 3
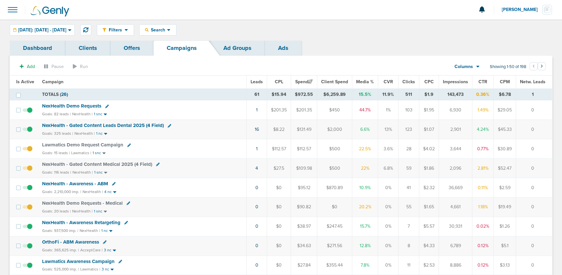
click at [63, 106] on span "NexHealth Demo Requests" at bounding box center [71, 106] width 59 height 6
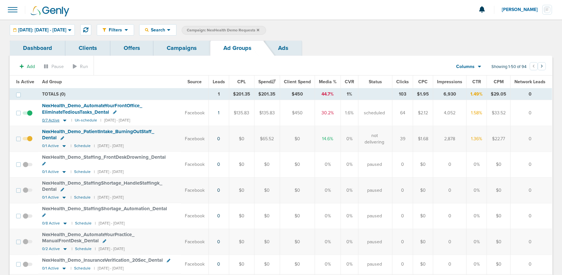
click at [63, 120] on icon at bounding box center [64, 120] width 3 height 2
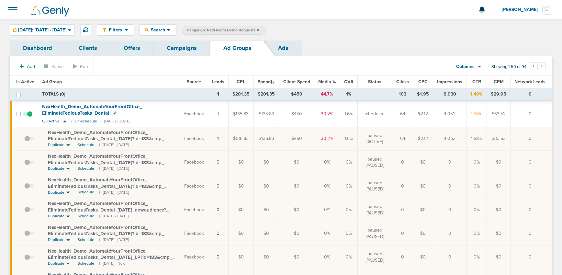
click at [63, 120] on icon at bounding box center [65, 121] width 6 height 6
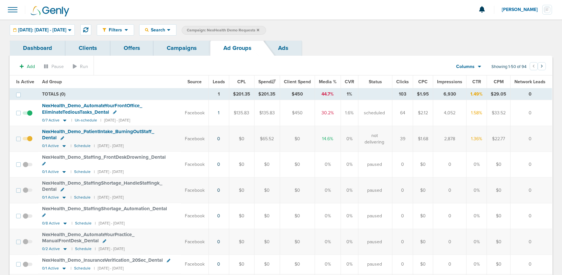
click at [193, 46] on link "Campaigns" at bounding box center [181, 47] width 57 height 15
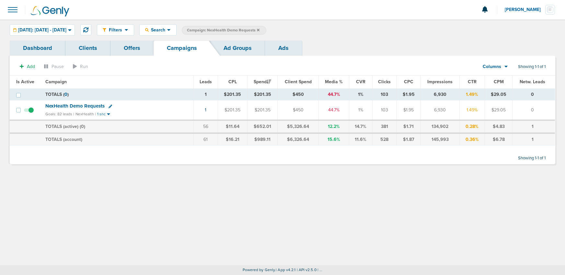
click at [259, 30] on icon at bounding box center [258, 29] width 3 height 3
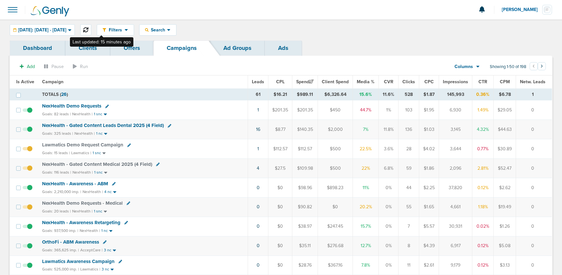
click at [88, 28] on icon at bounding box center [85, 29] width 5 height 5
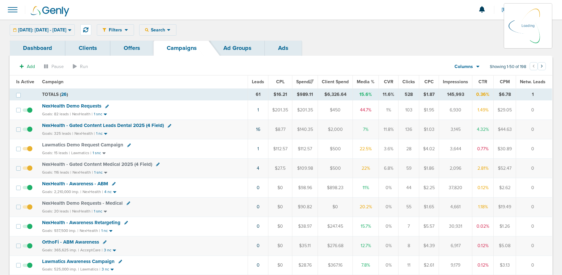
click at [188, 32] on div "Filters Active Only Settings Status Active Inactive Objectives MQL SQL Traffic …" at bounding box center [324, 29] width 455 height 11
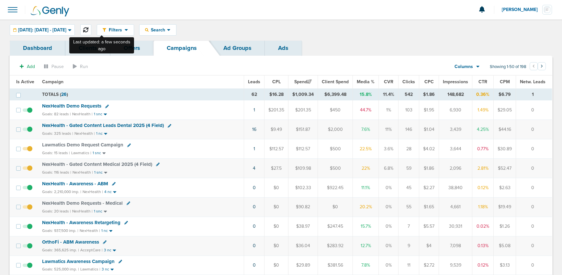
click at [88, 31] on icon at bounding box center [85, 29] width 5 height 5
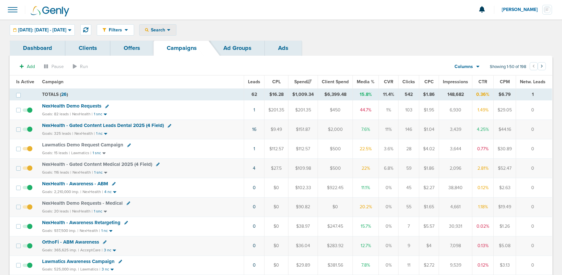
click at [167, 31] on span "Search" at bounding box center [158, 30] width 18 height 6
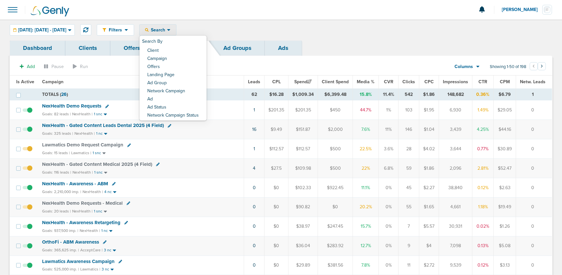
click at [183, 51] on link "Client" at bounding box center [173, 51] width 67 height 8
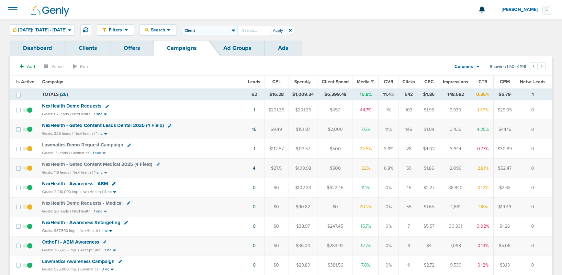
type input "P"
type input "Datadasher"
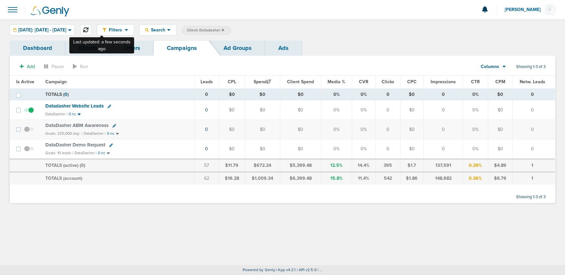
click at [88, 30] on icon at bounding box center [85, 29] width 5 height 5
click at [13, 10] on span at bounding box center [13, 10] width 14 height 14
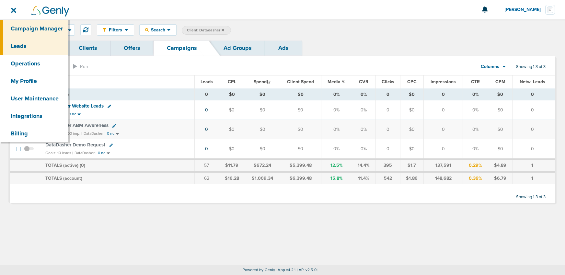
click at [24, 45] on link "Leads" at bounding box center [34, 45] width 68 height 17
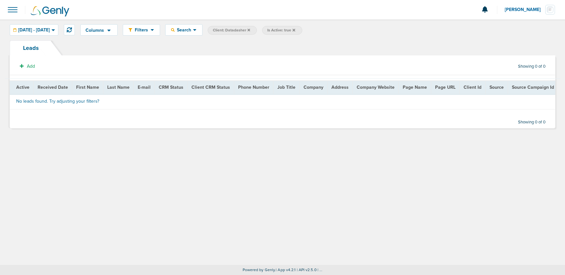
click at [295, 29] on icon at bounding box center [293, 30] width 3 height 4
click at [72, 29] on icon at bounding box center [69, 29] width 5 height 5
click at [72, 32] on icon at bounding box center [69, 29] width 5 height 5
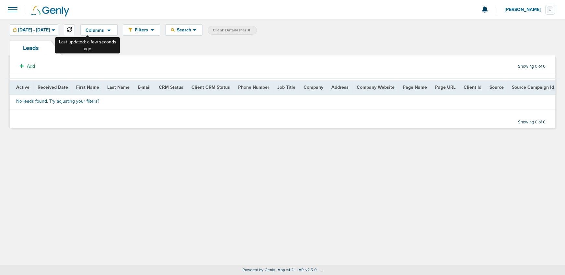
click at [72, 29] on icon at bounding box center [69, 29] width 5 height 5
click at [14, 8] on span at bounding box center [13, 10] width 14 height 14
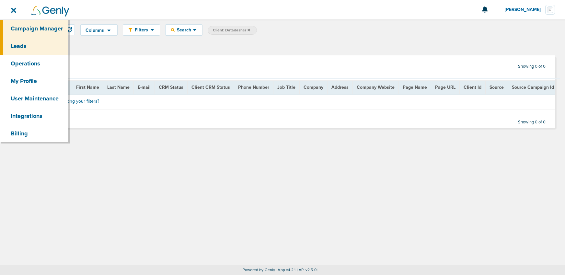
click at [21, 25] on link "Campaign Manager" at bounding box center [34, 28] width 68 height 17
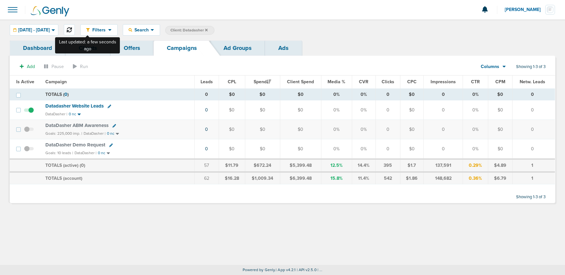
click at [72, 30] on icon at bounding box center [69, 29] width 5 height 5
click at [211, 151] on td "1" at bounding box center [207, 149] width 24 height 20
click at [209, 150] on td "1" at bounding box center [207, 149] width 24 height 20
click at [207, 149] on link "1" at bounding box center [207, 149] width 2 height 6
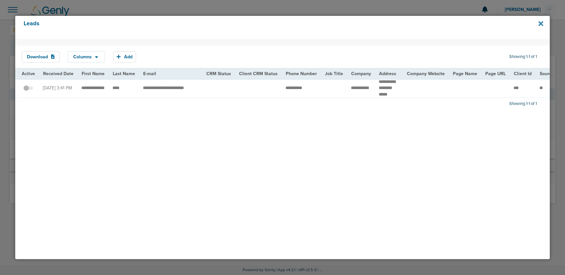
click at [541, 24] on icon at bounding box center [540, 23] width 5 height 5
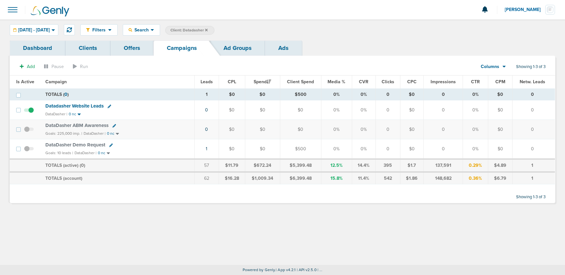
click at [214, 30] on label "Client: Datadasher" at bounding box center [189, 30] width 49 height 9
click at [207, 149] on link "1" at bounding box center [207, 149] width 2 height 6
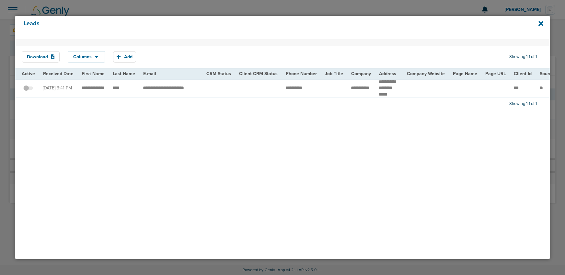
click at [30, 91] on span at bounding box center [28, 91] width 10 height 0
click at [28, 89] on input "checkbox" at bounding box center [28, 89] width 0 height 0
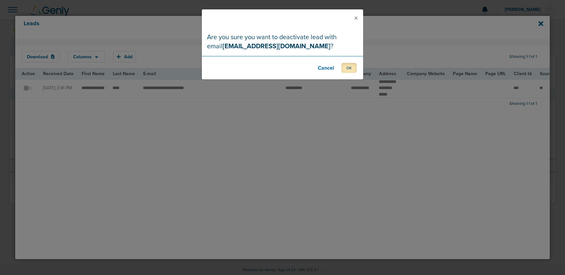
click at [350, 67] on button "OK" at bounding box center [348, 68] width 15 height 10
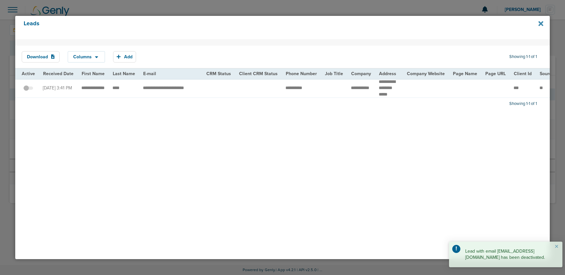
click at [539, 25] on icon at bounding box center [540, 23] width 5 height 5
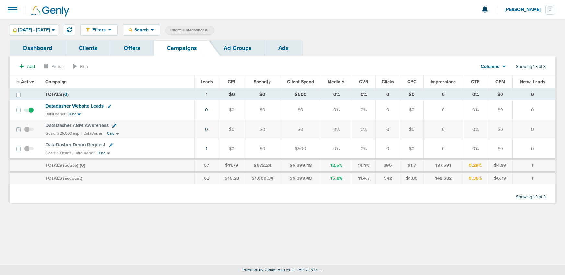
click at [208, 30] on icon at bounding box center [206, 29] width 3 height 3
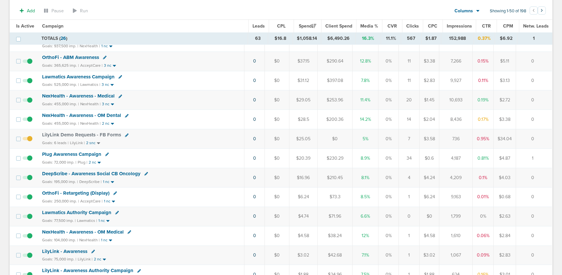
scroll to position [227, 0]
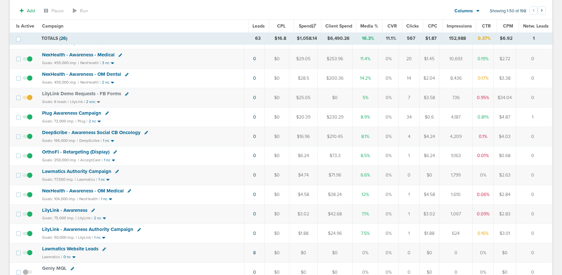
click at [63, 113] on span "Plug Awareness Campaign" at bounding box center [71, 113] width 59 height 6
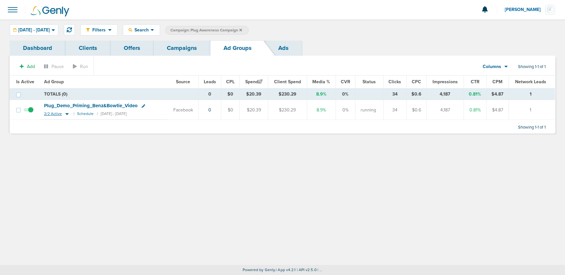
click at [67, 114] on icon at bounding box center [67, 114] width 6 height 6
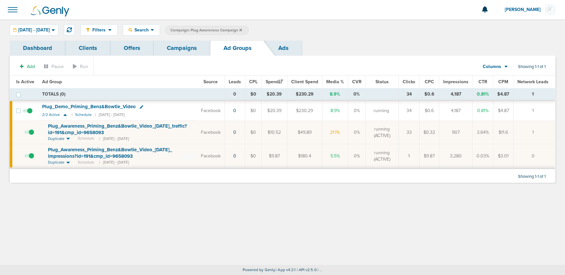
click at [179, 52] on link "Campaigns" at bounding box center [181, 47] width 57 height 15
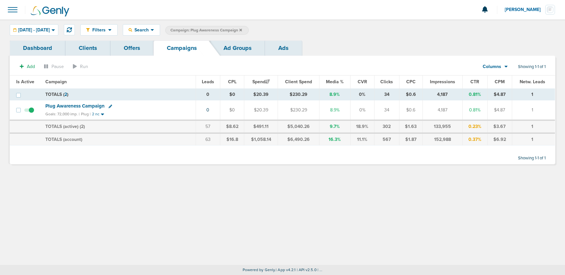
click at [249, 29] on label "Campaign: Plug Awareness Campaign" at bounding box center [207, 30] width 84 height 9
click at [242, 29] on icon at bounding box center [240, 30] width 3 height 4
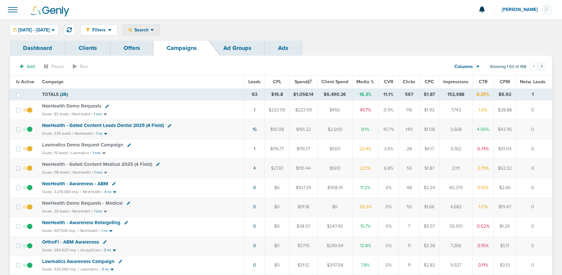
click at [154, 27] on icon at bounding box center [153, 30] width 4 height 6
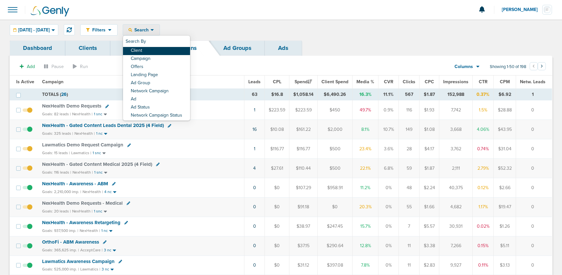
click at [167, 49] on link "Client" at bounding box center [156, 51] width 67 height 8
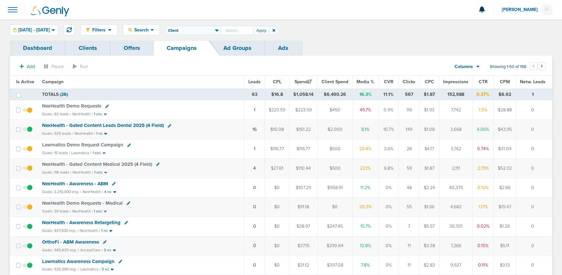
type input "G"
type input "L"
type input "Data"
click at [269, 34] on button "Apply" at bounding box center [261, 30] width 16 height 9
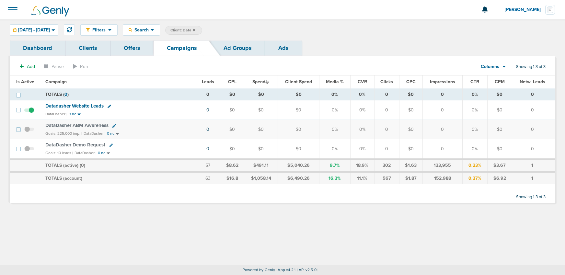
click at [27, 133] on span at bounding box center [29, 133] width 10 height 0
click at [29, 131] on input "checkbox" at bounding box center [29, 131] width 0 height 0
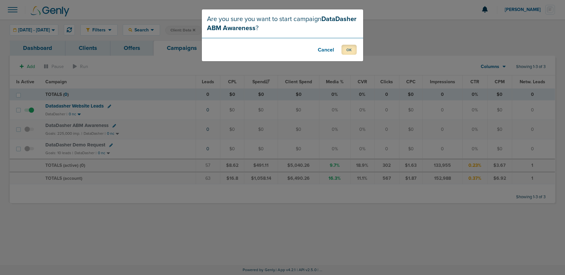
click at [347, 51] on button "OK" at bounding box center [348, 50] width 15 height 10
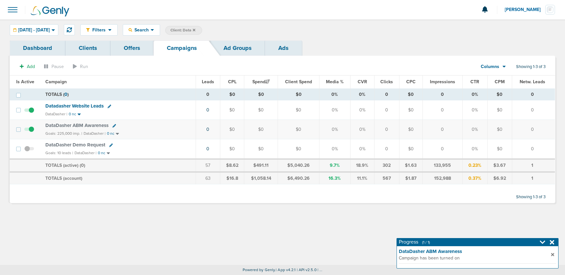
click at [26, 152] on span at bounding box center [29, 152] width 10 height 0
click at [29, 150] on input "checkbox" at bounding box center [29, 150] width 0 height 0
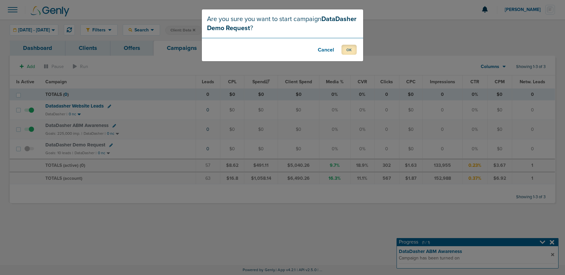
click at [352, 48] on button "OK" at bounding box center [348, 50] width 15 height 10
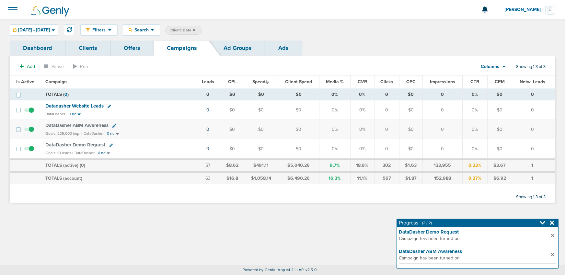
click at [236, 51] on link "Ad Groups" at bounding box center [237, 47] width 55 height 15
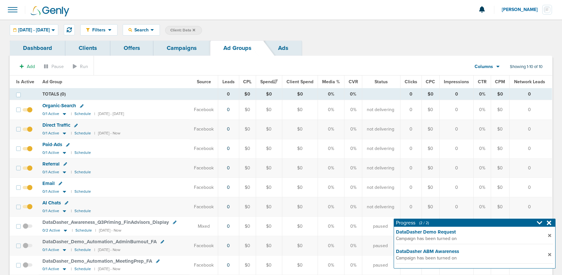
click at [191, 51] on link "Campaigns" at bounding box center [181, 47] width 57 height 15
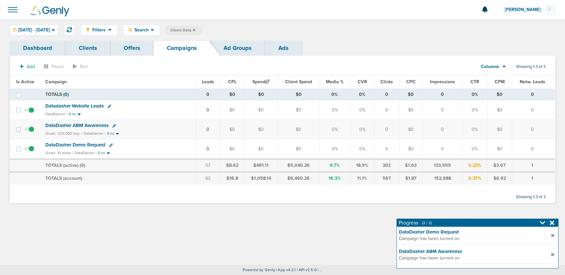
click at [83, 124] on span "DataDasher ABM Awareness" at bounding box center [76, 125] width 63 height 6
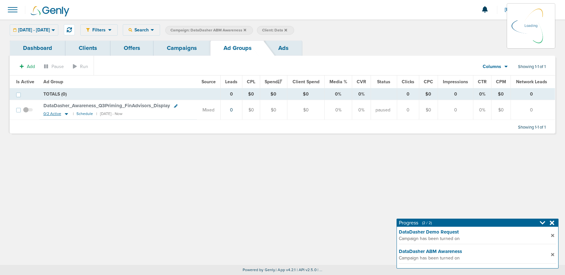
click at [66, 115] on icon at bounding box center [66, 114] width 6 height 6
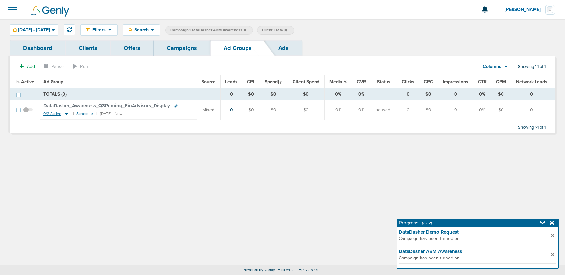
click at [65, 113] on icon at bounding box center [66, 114] width 6 height 6
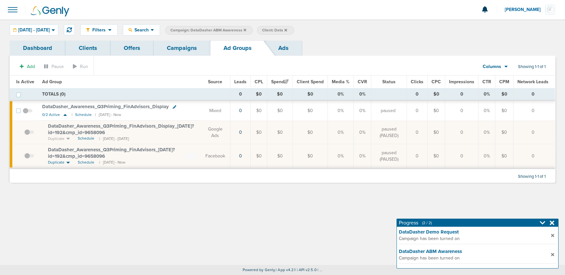
click at [174, 107] on icon at bounding box center [175, 107] width 4 height 4
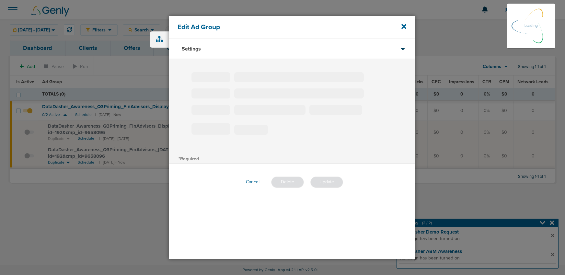
type input "DataDasher_Awareness_Q3Priming_FinAdvisors_Display"
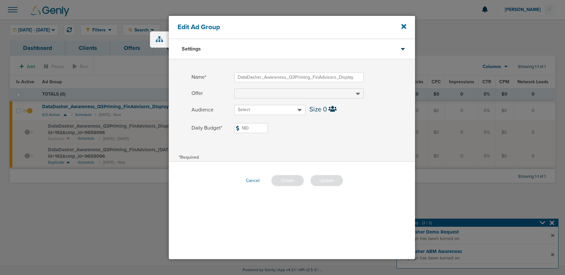
drag, startPoint x: 255, startPoint y: 127, endPoint x: 231, endPoint y: 128, distance: 23.7
click at [229, 129] on label "Daily Budget* 180 $180" at bounding box center [302, 128] width 223 height 10
type input "40"
drag, startPoint x: 349, startPoint y: 123, endPoint x: 343, endPoint y: 156, distance: 33.6
click at [349, 124] on label "Daily Budget* 40 $40" at bounding box center [302, 128] width 223 height 10
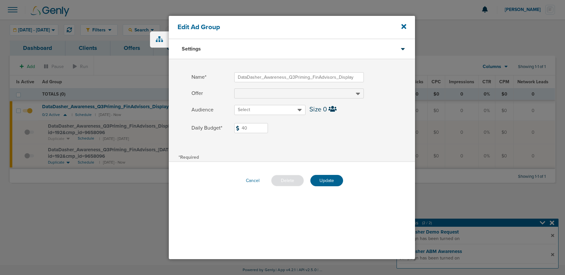
click at [268, 124] on input "40" at bounding box center [251, 128] width 34 height 10
click at [328, 176] on button "Update" at bounding box center [326, 180] width 33 height 11
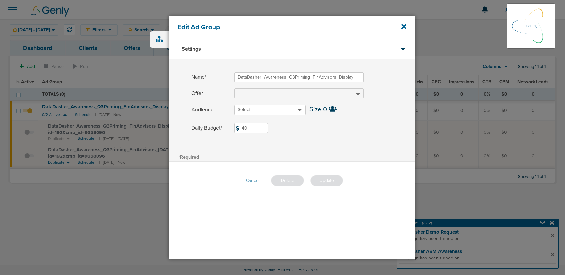
drag, startPoint x: 328, startPoint y: 179, endPoint x: 323, endPoint y: 179, distance: 4.9
click at [328, 179] on div "Cancel [GEOGRAPHIC_DATA] Update" at bounding box center [292, 180] width 102 height 11
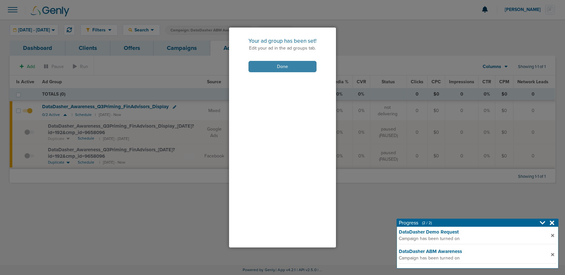
click at [260, 68] on button "Done" at bounding box center [282, 66] width 68 height 11
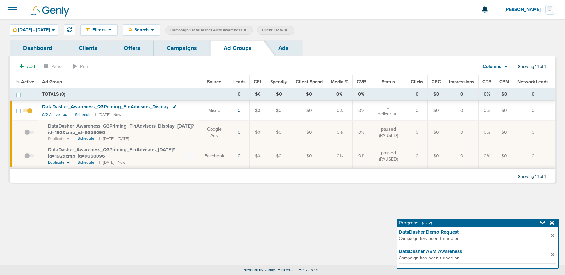
click at [180, 48] on link "Campaigns" at bounding box center [181, 47] width 57 height 15
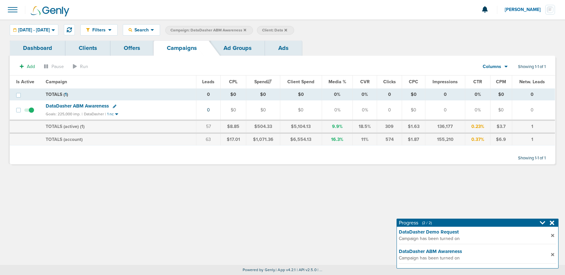
click at [246, 29] on icon at bounding box center [244, 29] width 3 height 3
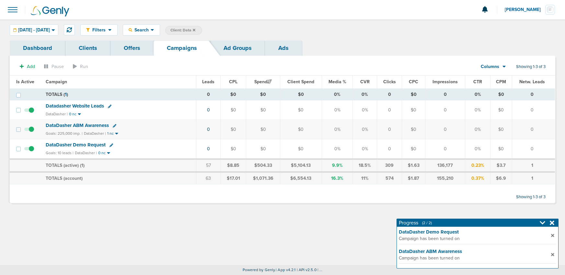
click at [195, 29] on icon at bounding box center [194, 29] width 3 height 3
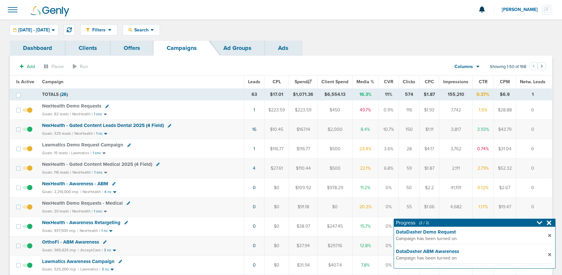
click at [64, 106] on span "NexHealth Demo Requests" at bounding box center [71, 106] width 59 height 6
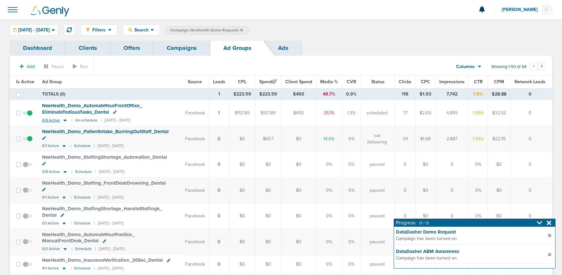
click at [66, 121] on icon at bounding box center [65, 121] width 6 height 6
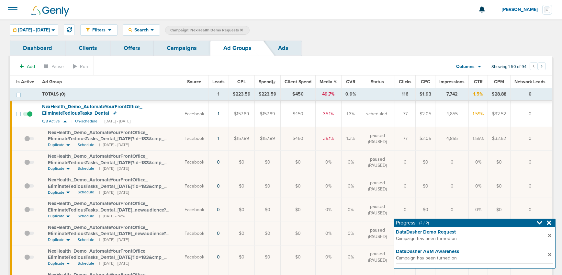
click at [66, 121] on icon at bounding box center [65, 121] width 6 height 6
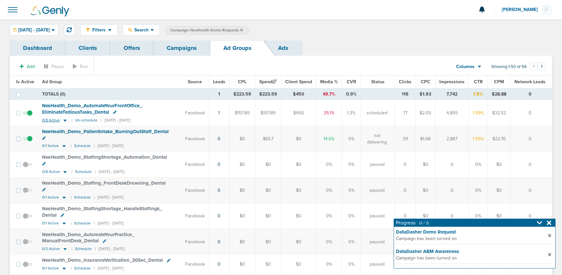
click at [66, 121] on icon at bounding box center [65, 121] width 6 height 6
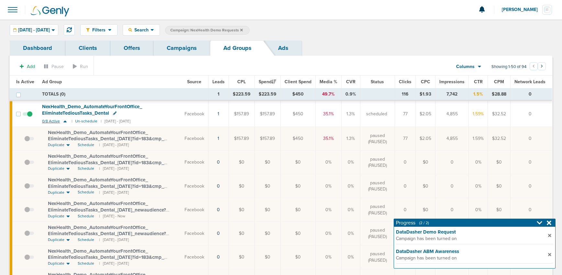
click at [66, 121] on icon at bounding box center [65, 121] width 6 height 6
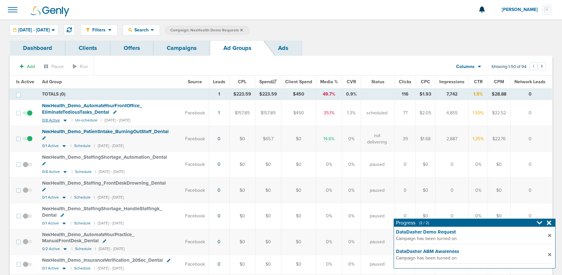
click at [66, 121] on icon at bounding box center [65, 121] width 6 height 6
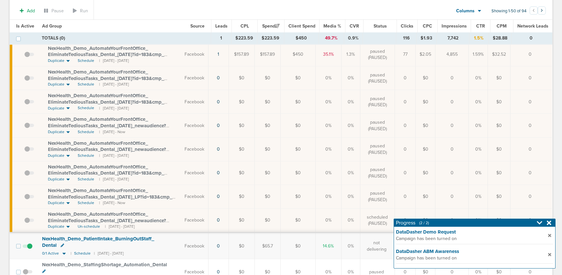
scroll to position [63, 0]
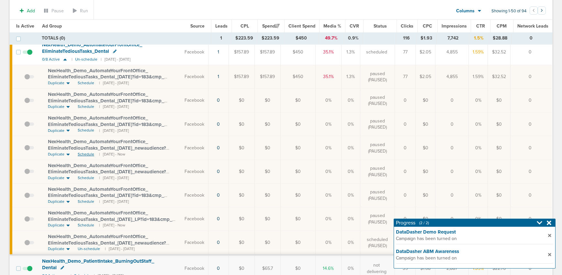
click at [84, 153] on span "Schedule" at bounding box center [86, 155] width 17 height 6
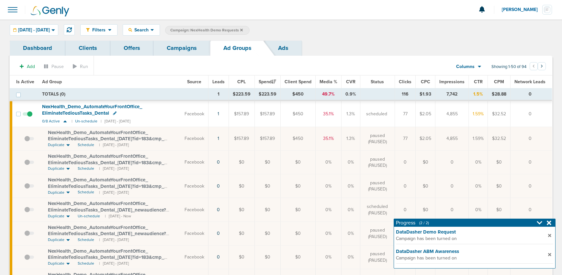
drag, startPoint x: 177, startPoint y: 53, endPoint x: 179, endPoint y: 58, distance: 4.9
click at [177, 53] on link "Campaigns" at bounding box center [181, 47] width 57 height 15
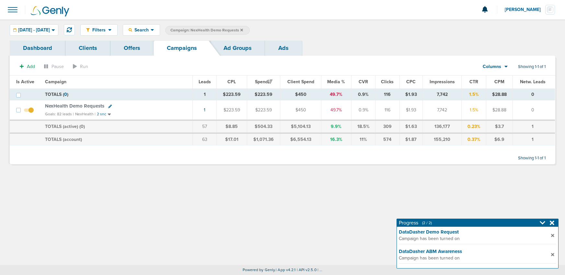
click at [69, 104] on span "NexHealth Demo Requests" at bounding box center [74, 106] width 59 height 6
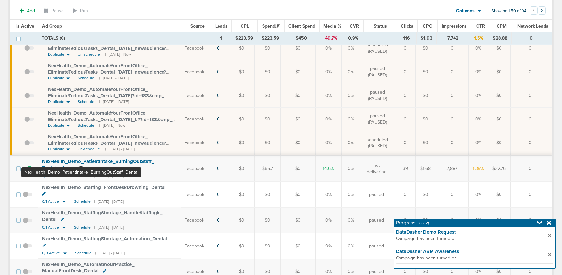
scroll to position [163, 0]
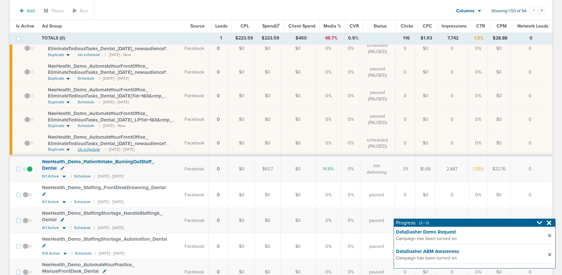
click at [83, 149] on span "Un-schedule" at bounding box center [89, 150] width 22 height 6
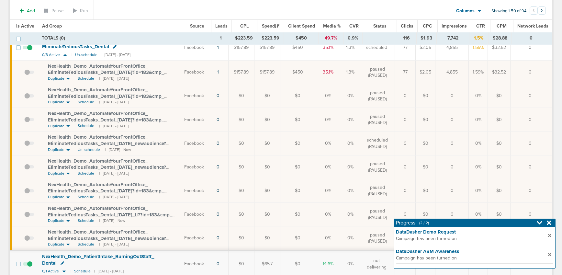
scroll to position [41, 0]
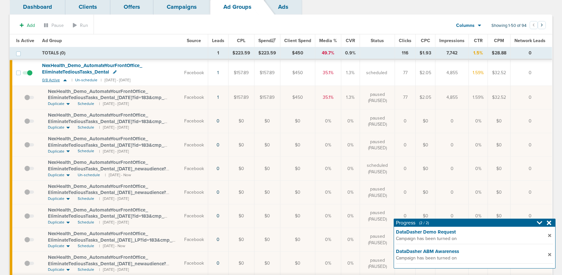
click at [66, 80] on icon at bounding box center [65, 80] width 6 height 6
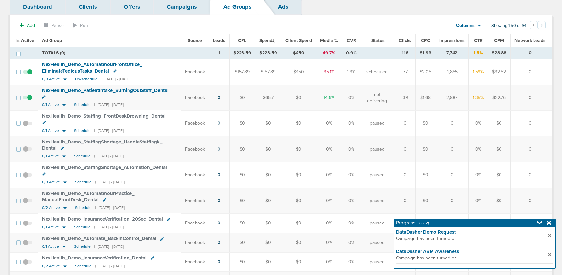
click at [179, 8] on link "Campaigns" at bounding box center [181, 6] width 57 height 15
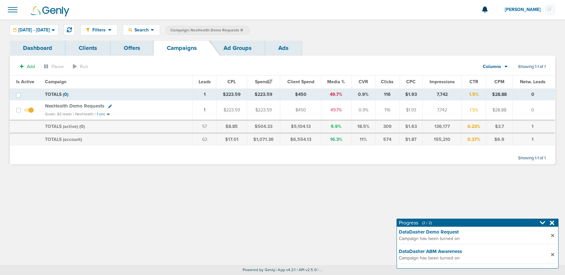
click at [243, 30] on icon at bounding box center [241, 29] width 3 height 3
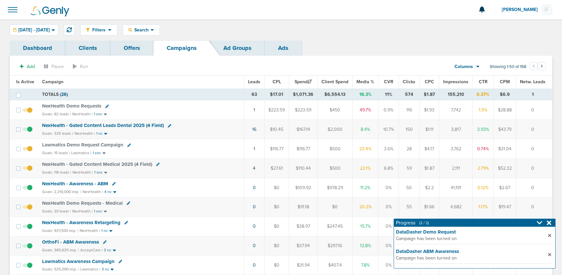
click at [87, 203] on span "NexHealth Demo Requests - Medical" at bounding box center [82, 203] width 81 height 6
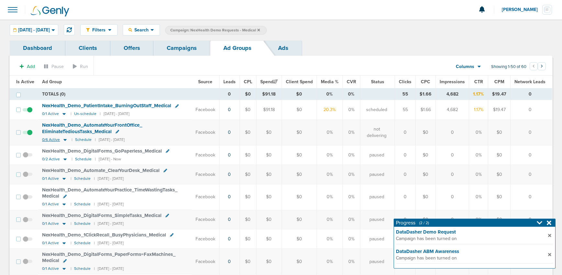
click at [66, 141] on icon at bounding box center [65, 140] width 6 height 6
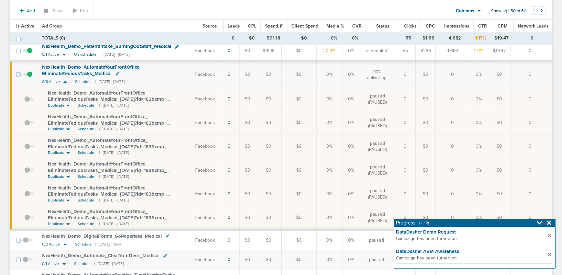
scroll to position [62, 0]
click at [64, 80] on icon at bounding box center [64, 81] width 3 height 2
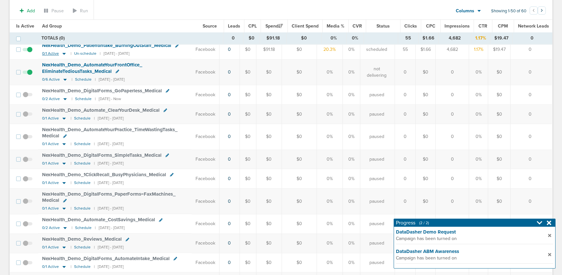
click at [62, 52] on icon at bounding box center [64, 54] width 6 height 6
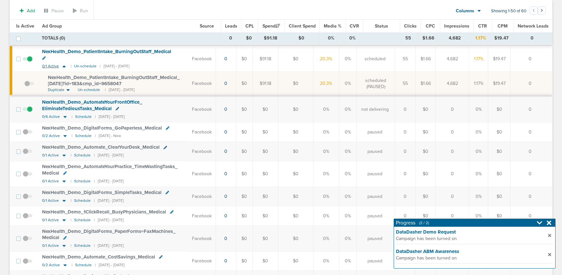
scroll to position [56, 0]
click at [78, 64] on small "Un-schedule" at bounding box center [85, 66] width 22 height 5
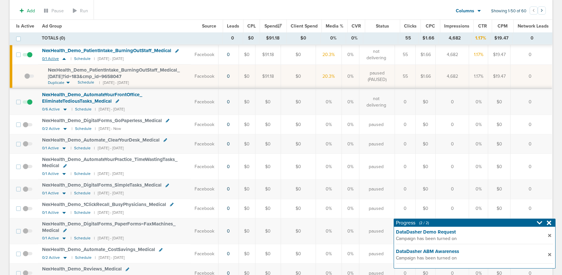
click at [62, 58] on icon at bounding box center [64, 59] width 6 height 6
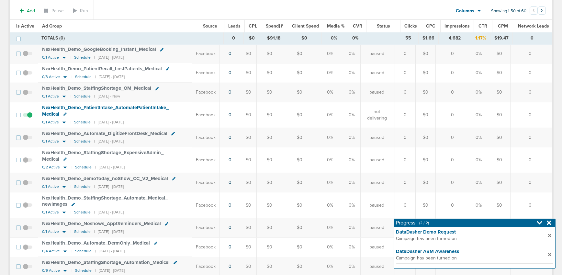
scroll to position [624, 0]
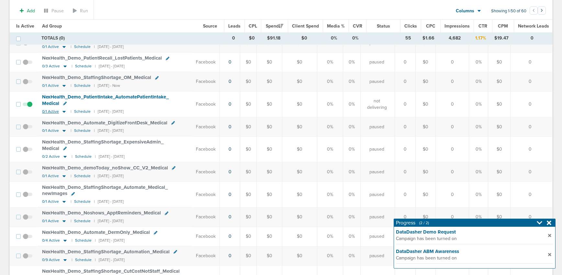
click at [62, 109] on icon at bounding box center [64, 112] width 6 height 6
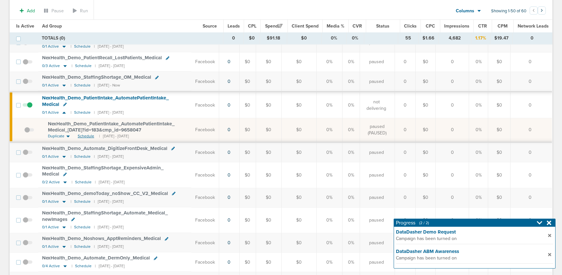
click at [86, 133] on span "Schedule" at bounding box center [86, 136] width 17 height 6
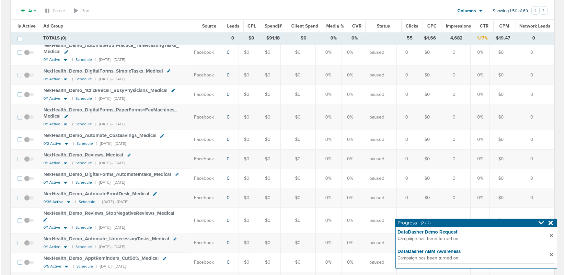
scroll to position [0, 0]
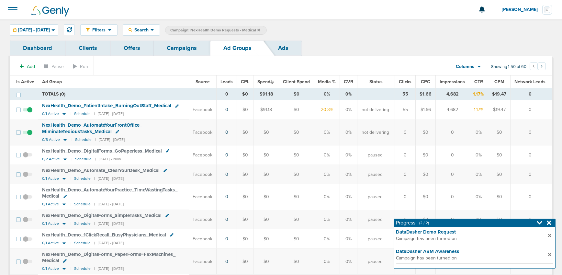
click at [177, 49] on link "Campaigns" at bounding box center [181, 47] width 57 height 15
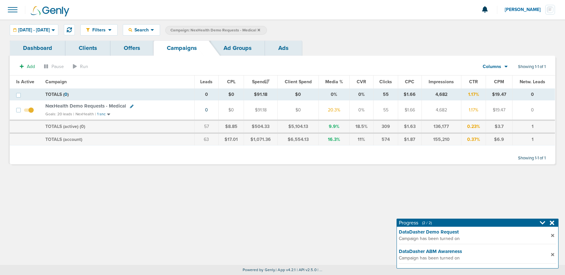
click at [260, 29] on icon at bounding box center [258, 29] width 3 height 3
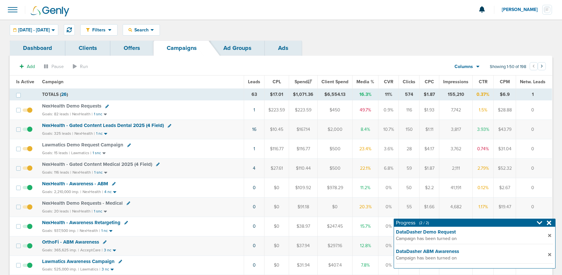
click at [169, 125] on icon at bounding box center [170, 126] width 4 height 4
select select
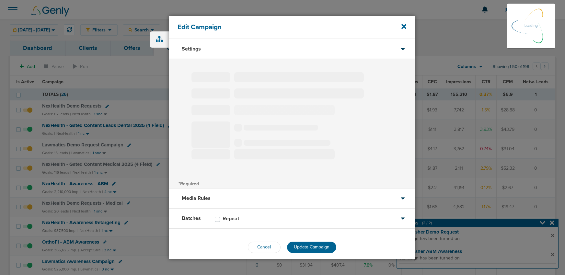
type input "NexHealth - Gated Content Leads Dental 2025 (4 Field)"
select select "Leads"
radio input "true"
select select "readWrite"
select select "1"
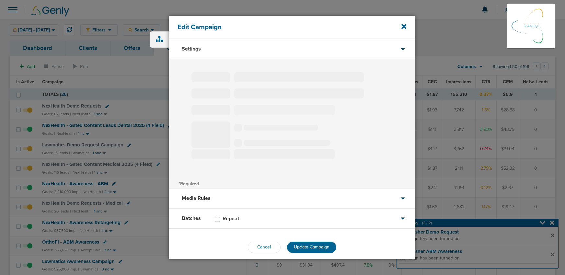
select select "2"
select select "3"
select select "4"
select select "6"
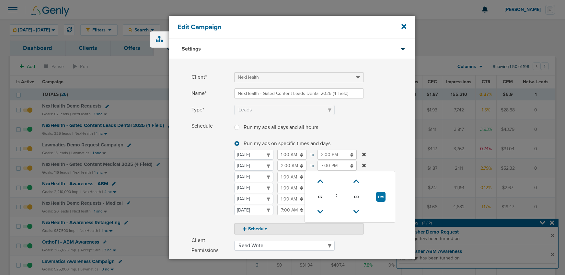
click at [325, 166] on input "7:00 PM" at bounding box center [336, 166] width 39 height 10
click at [320, 211] on icon at bounding box center [320, 212] width 6 height 4
type input "5:00 PM"
click at [206, 182] on span "Schedule" at bounding box center [210, 177] width 39 height 113
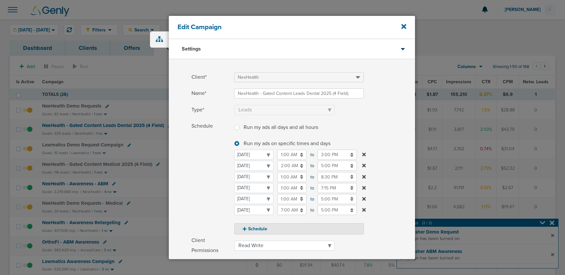
click at [286, 178] on input "1:00 AM" at bounding box center [291, 177] width 29 height 10
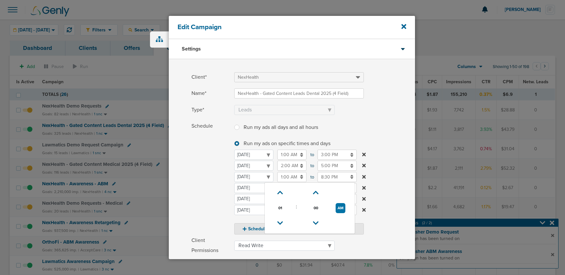
drag, startPoint x: 282, startPoint y: 192, endPoint x: 236, endPoint y: 207, distance: 48.3
click at [282, 192] on icon at bounding box center [280, 193] width 6 height 4
type input "2:00 AM"
click at [194, 207] on span "Schedule" at bounding box center [210, 177] width 39 height 113
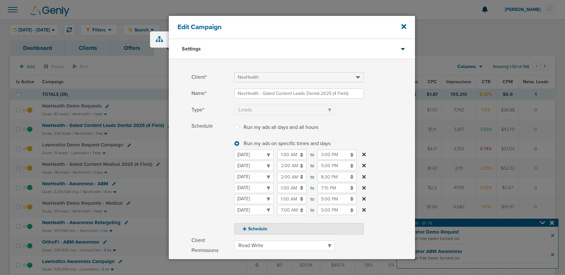
scroll to position [103, 0]
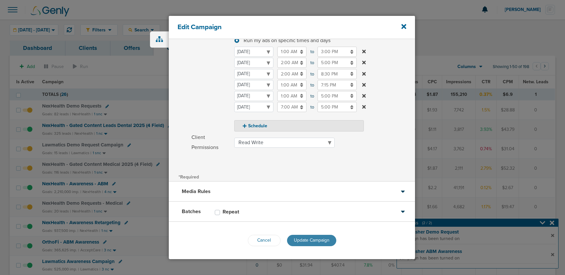
click at [320, 241] on span "Update Campaign" at bounding box center [312, 240] width 36 height 6
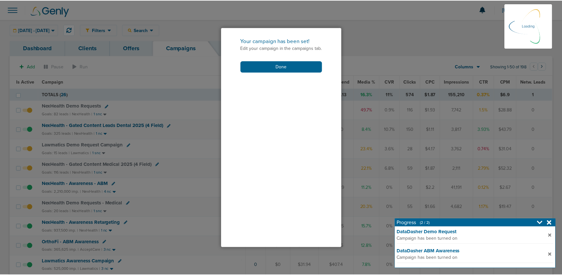
scroll to position [83, 0]
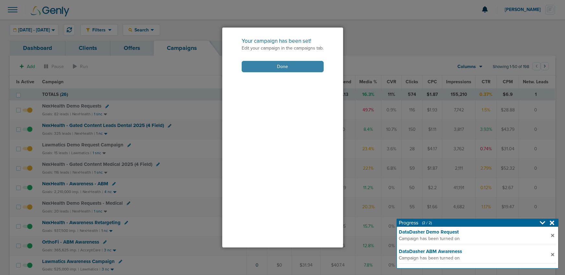
click at [253, 68] on button "Done" at bounding box center [283, 66] width 82 height 11
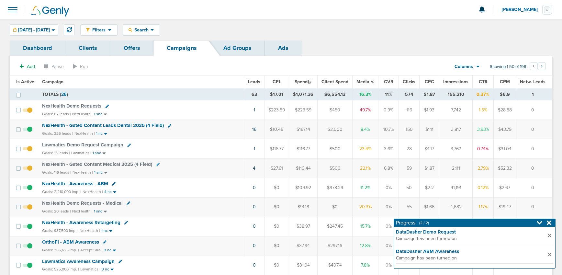
click at [549, 222] on icon at bounding box center [549, 222] width 5 height 5
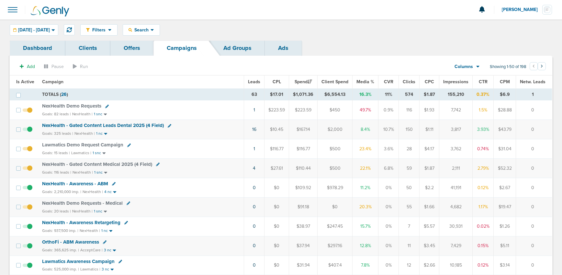
click at [358, 24] on div "Filters Active Only Settings Status Active Inactive Objectives MQL SQL Traffic …" at bounding box center [316, 29] width 472 height 11
drag, startPoint x: 163, startPoint y: 31, endPoint x: 165, endPoint y: 36, distance: 5.7
click at [160, 33] on div "Search" at bounding box center [141, 30] width 37 height 11
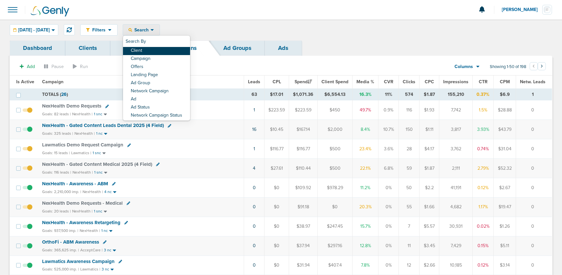
click at [164, 49] on link "Client" at bounding box center [156, 51] width 67 height 8
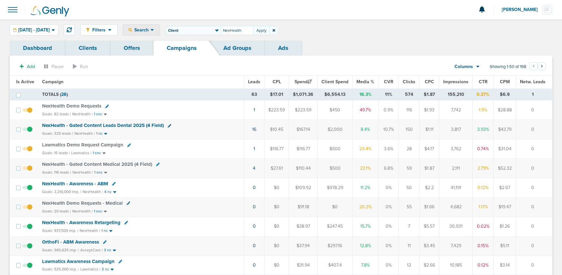
type input "NexHealth"
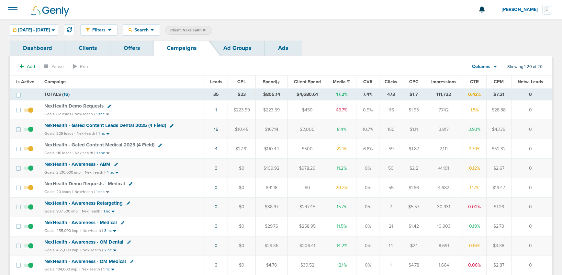
click at [206, 30] on icon at bounding box center [204, 29] width 3 height 3
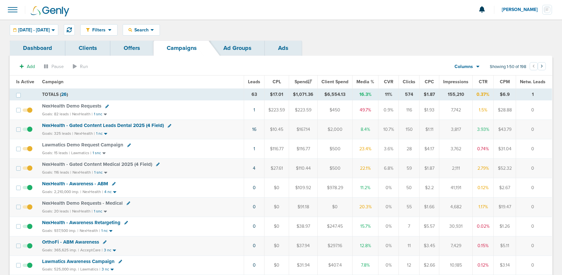
click at [151, 31] on span "Search" at bounding box center [141, 30] width 18 height 6
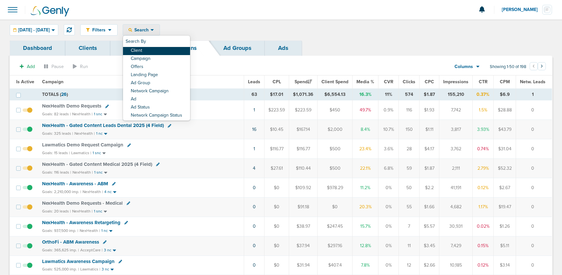
click at [154, 51] on link "Client" at bounding box center [156, 51] width 67 height 8
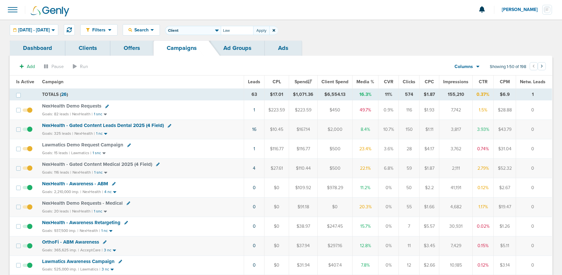
type input "Law"
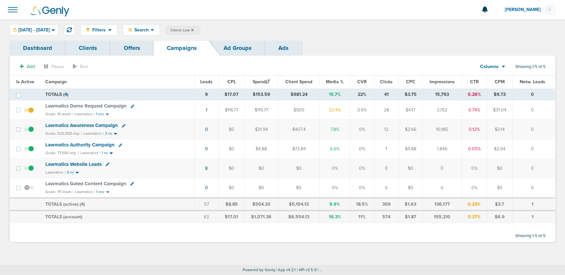
click at [200, 29] on label "Client: Law" at bounding box center [182, 30] width 35 height 9
click at [194, 29] on icon at bounding box center [192, 29] width 3 height 3
